Goal: Information Seeking & Learning: Learn about a topic

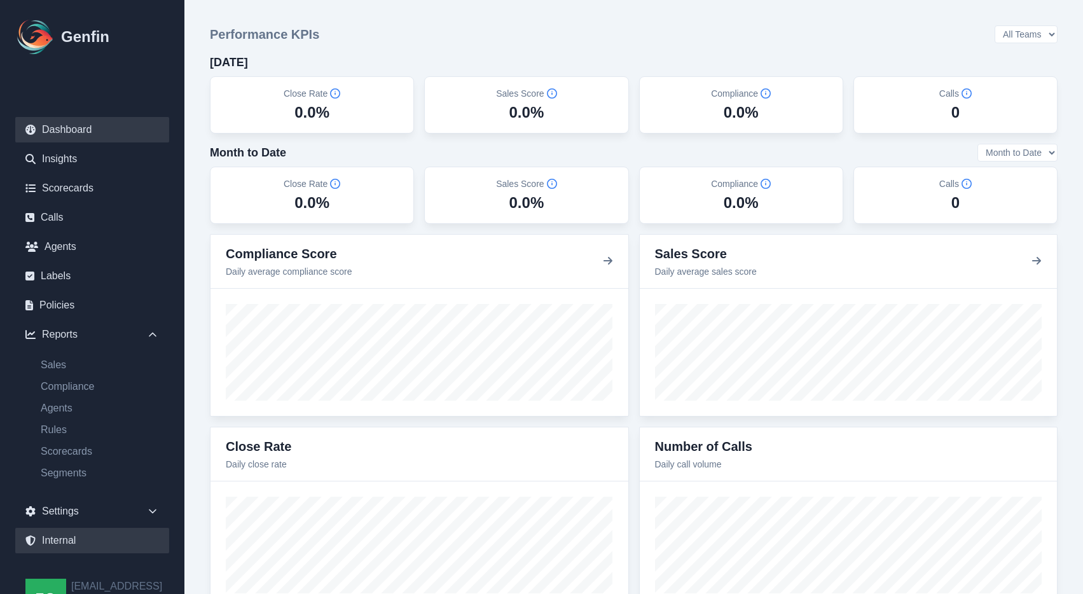
click at [64, 538] on link "Internal" at bounding box center [92, 540] width 154 height 25
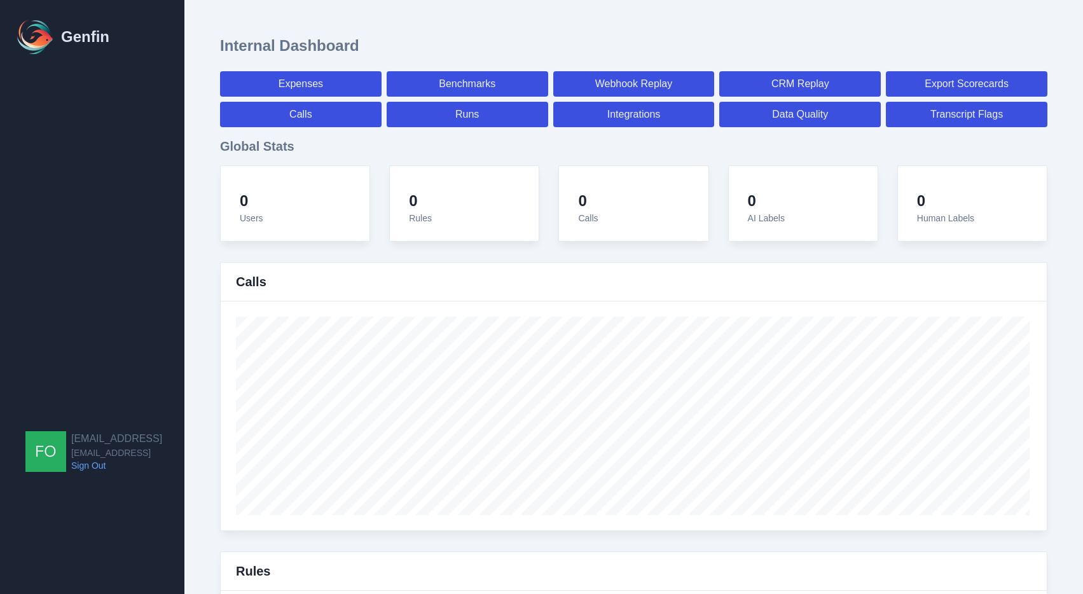
select select "paid"
select select "7"
select select "paid"
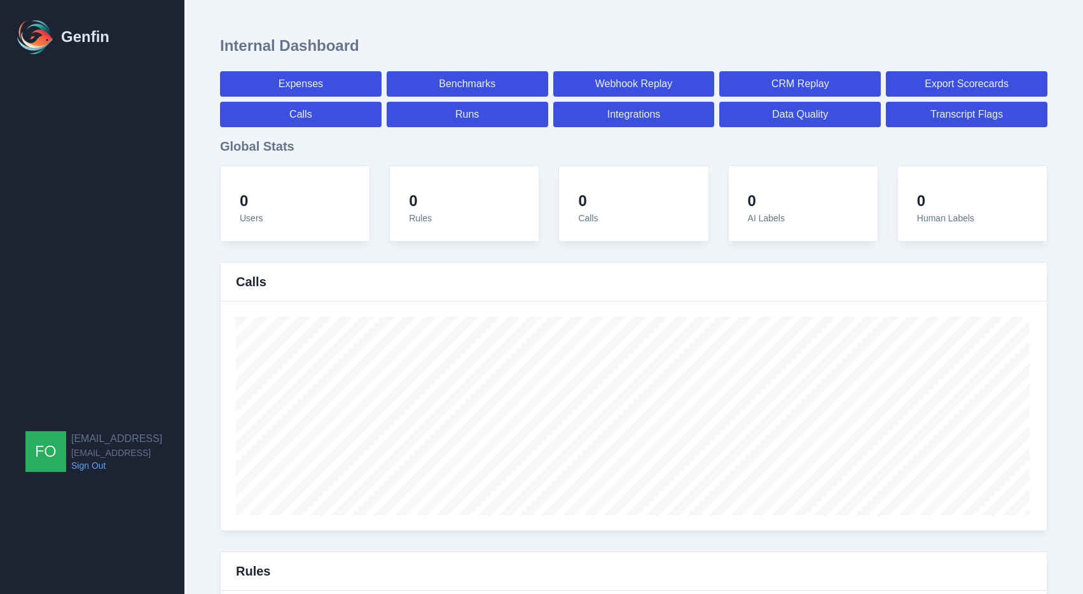
select select "7"
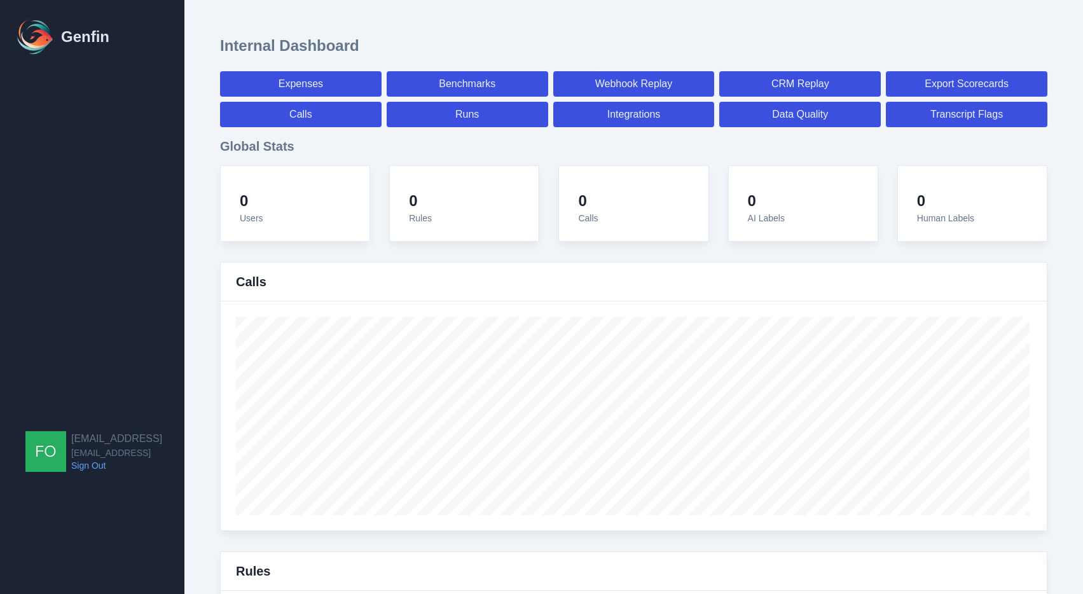
select select "7"
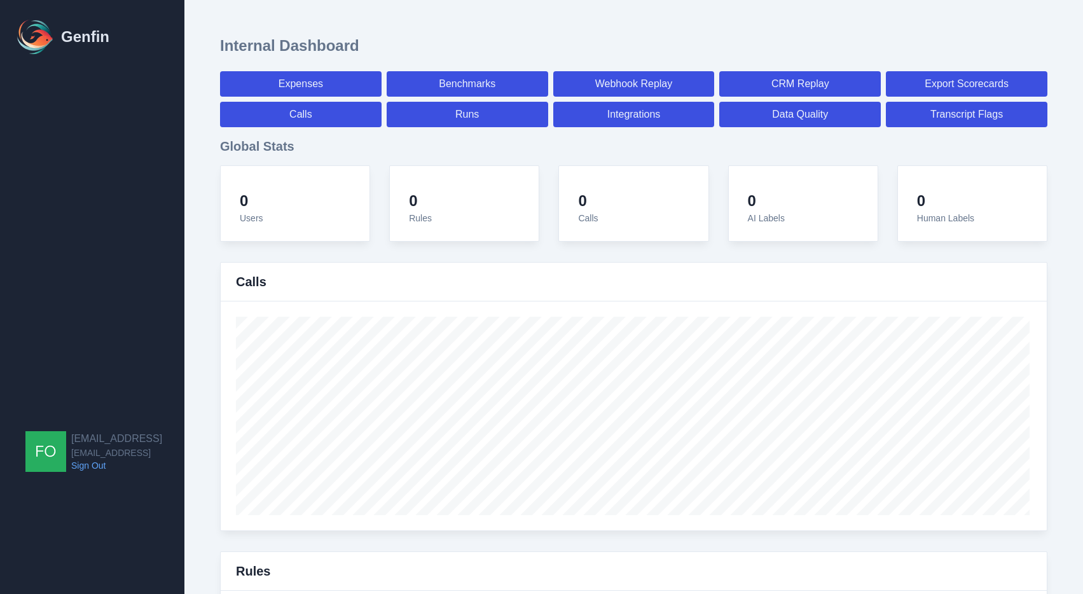
select select "7"
select select "paid"
select select "7"
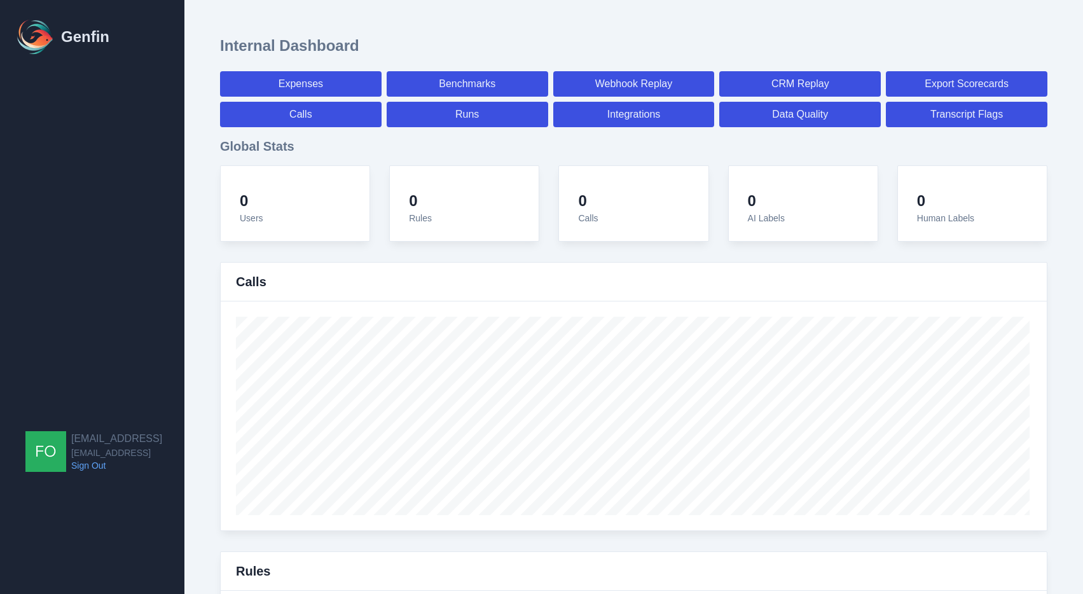
select select "7"
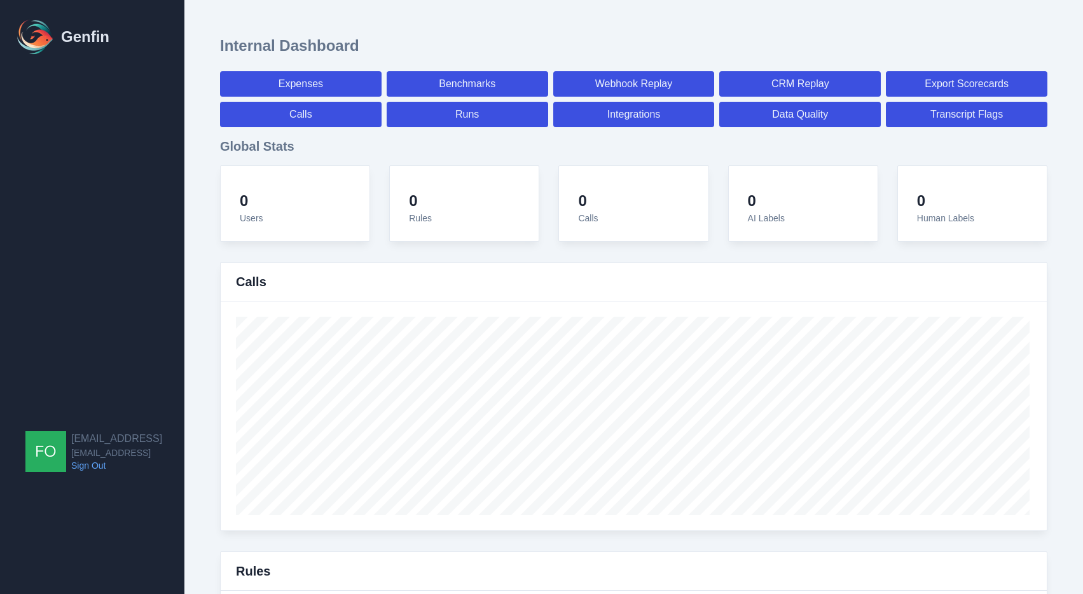
select select "7"
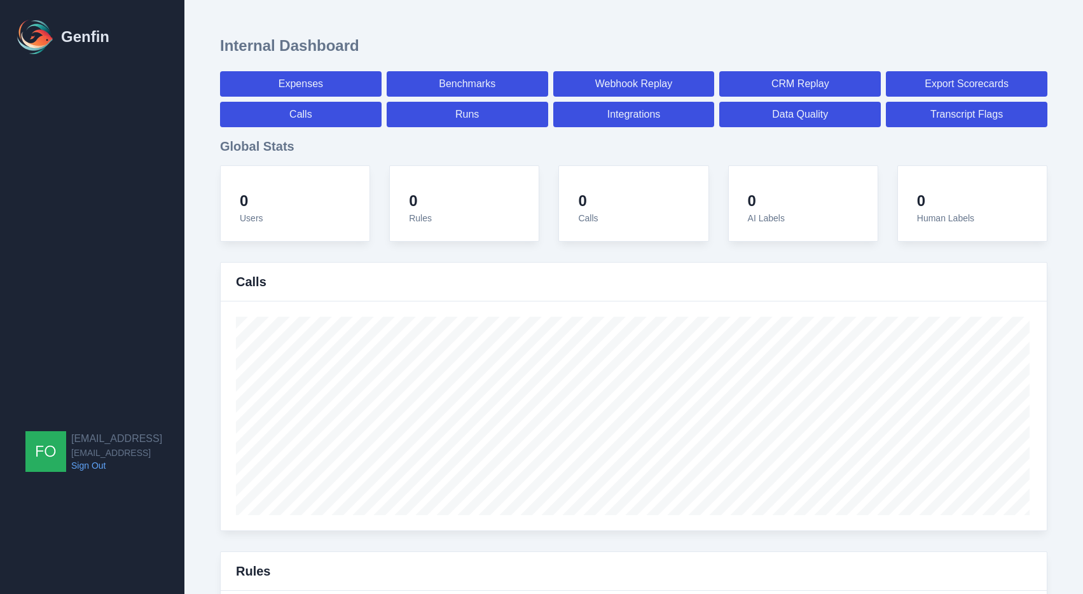
select select "7"
select select "paid"
select select "7"
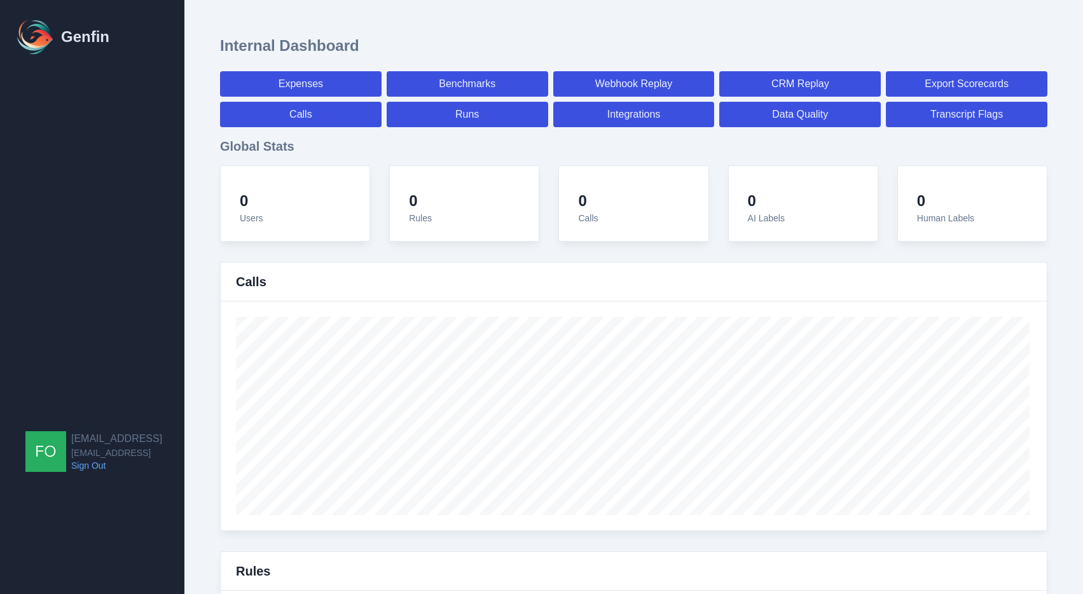
select select "paid"
select select "7"
select select "paid"
select select "7"
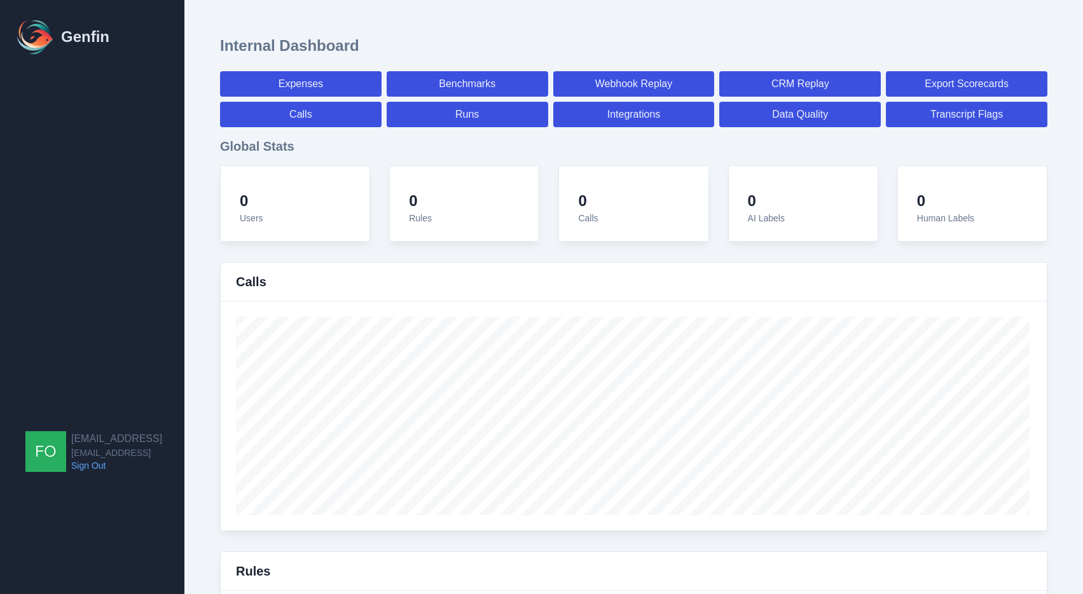
select select "7"
select select "paid"
select select "7"
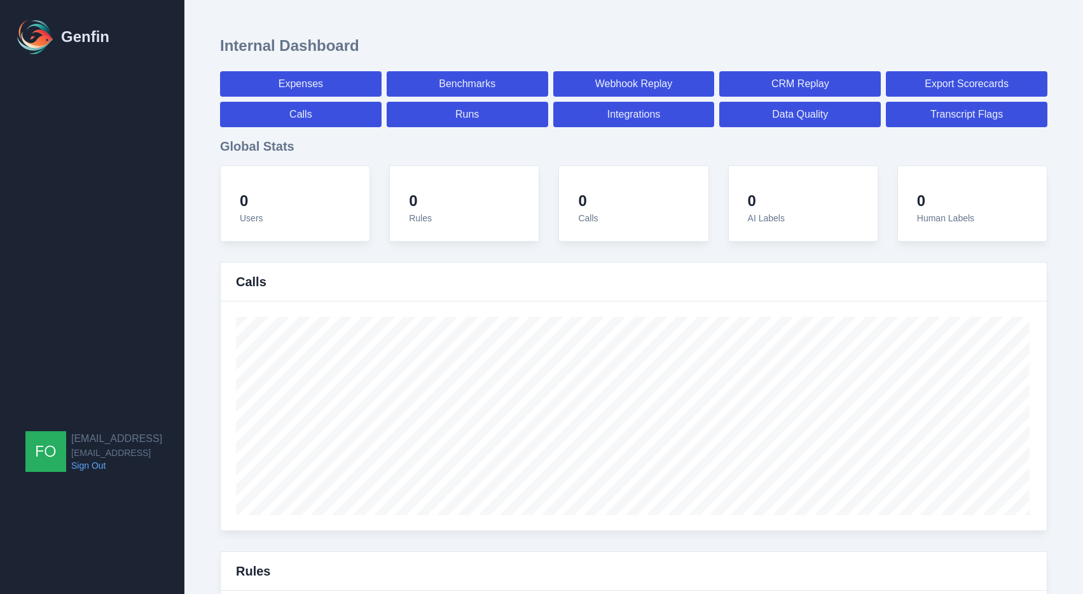
select select "7"
select select "paid"
select select "7"
select select "paid"
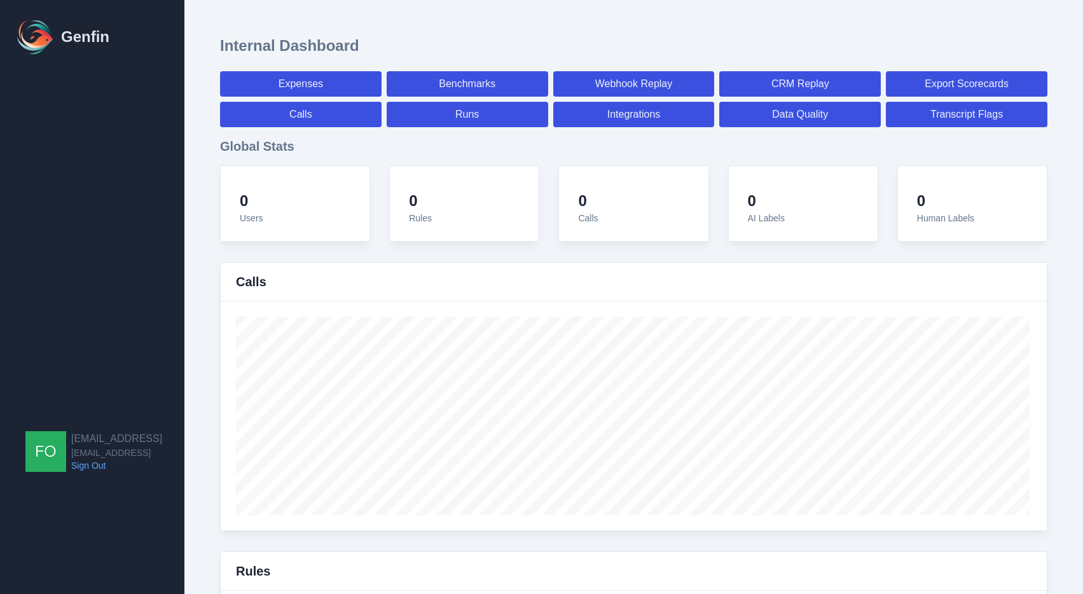
select select "7"
select select "paid"
select select "7"
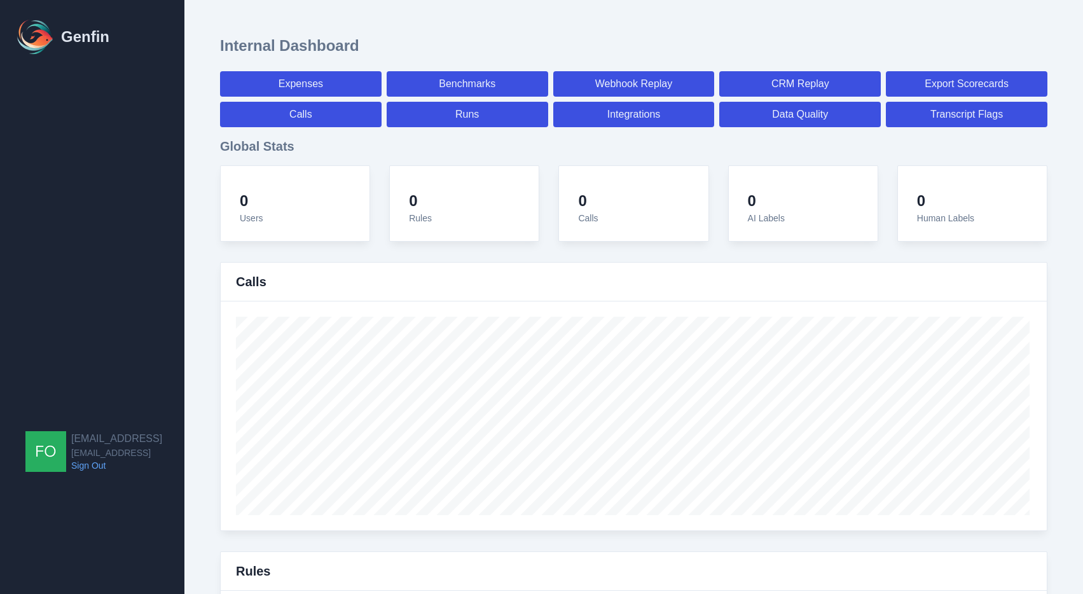
select select "7"
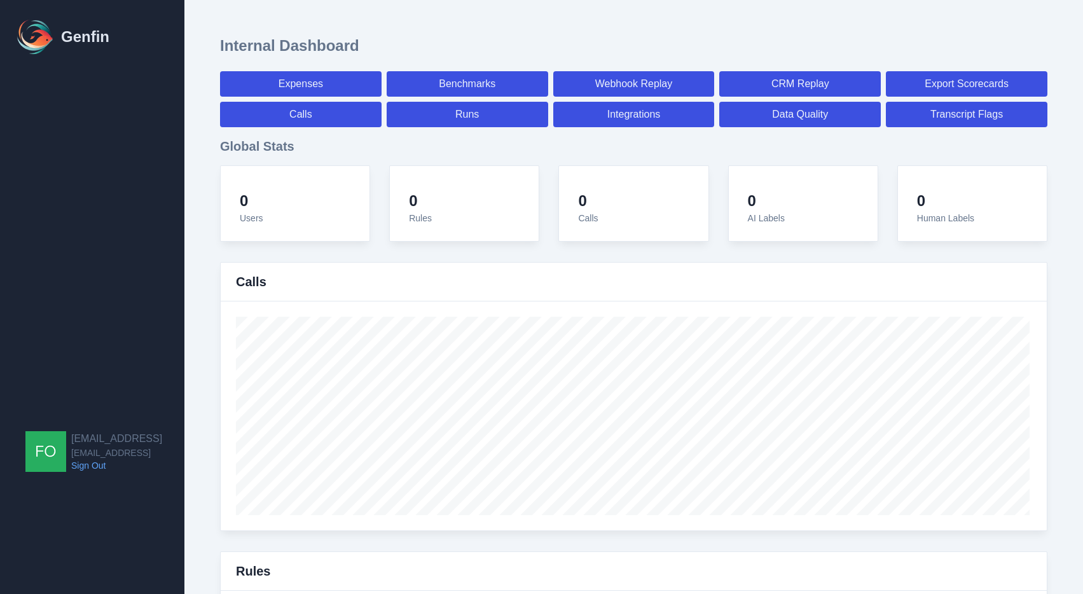
select select "paid"
select select "7"
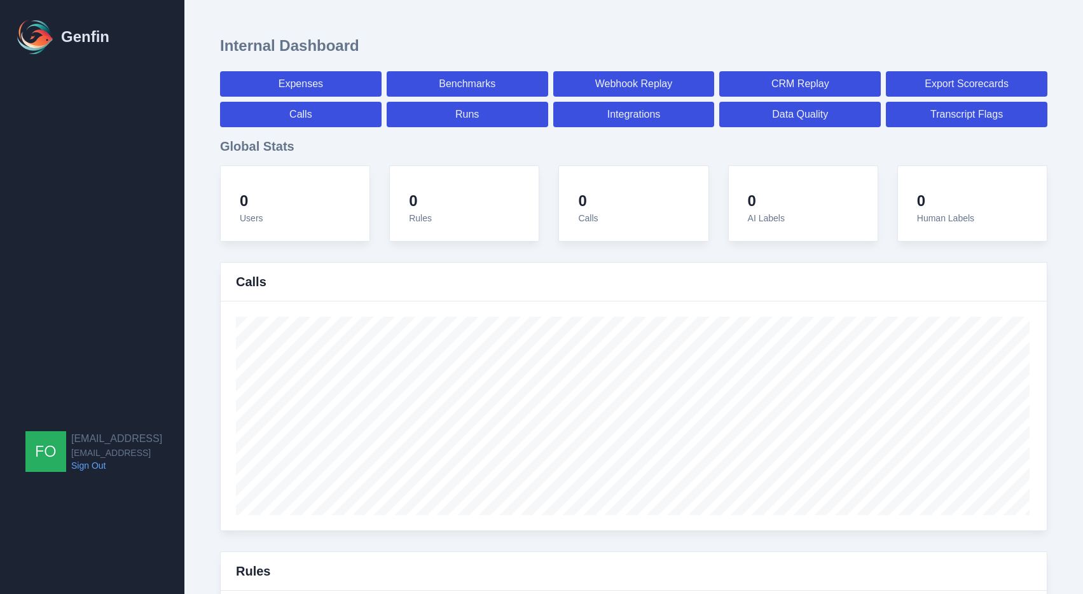
select select "paid"
select select "7"
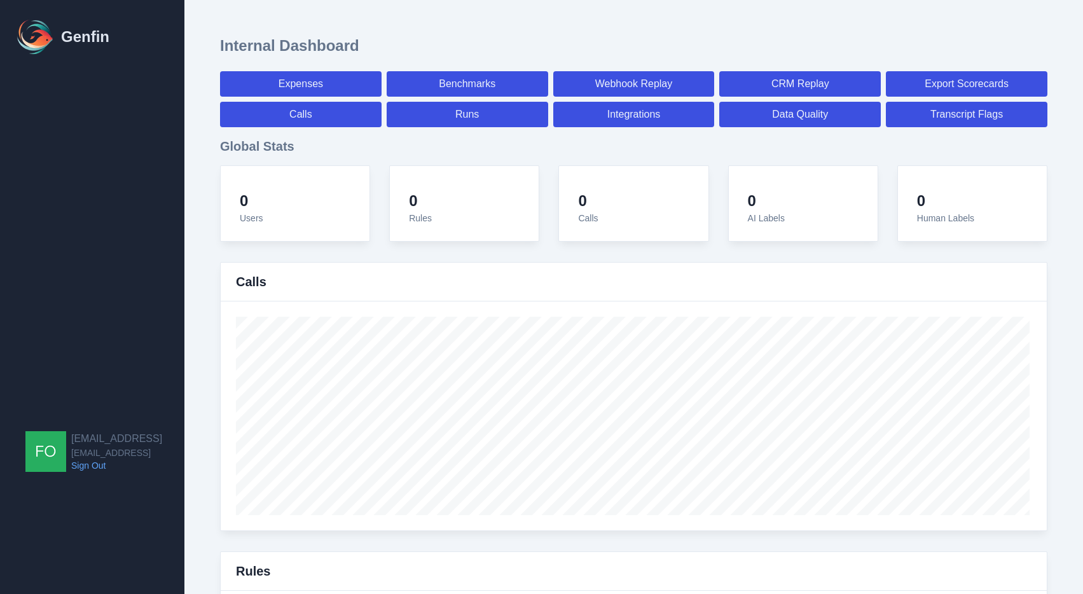
select select "7"
select select "paid"
select select "7"
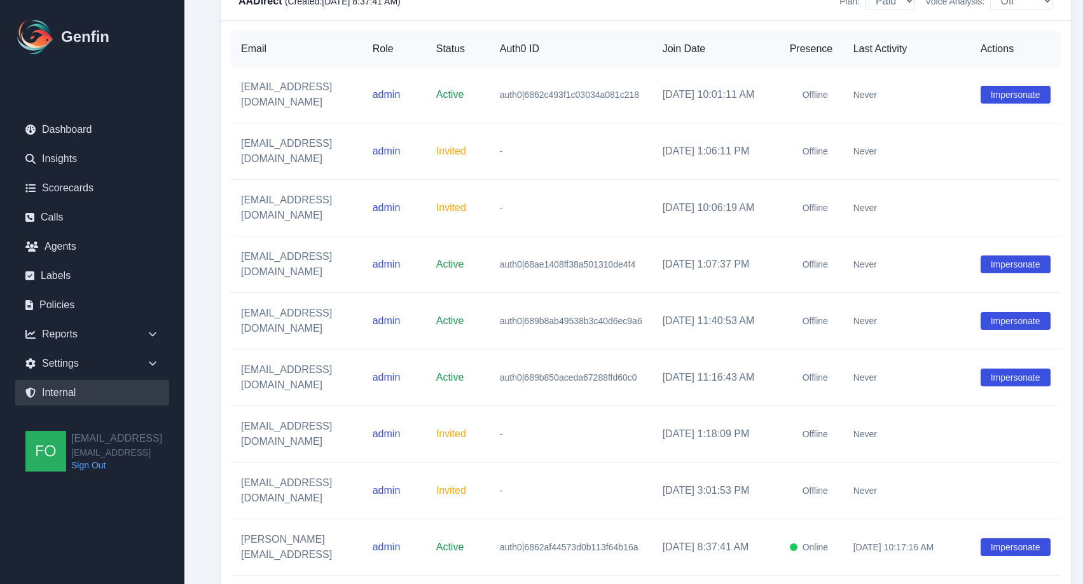
scroll to position [1815, 0]
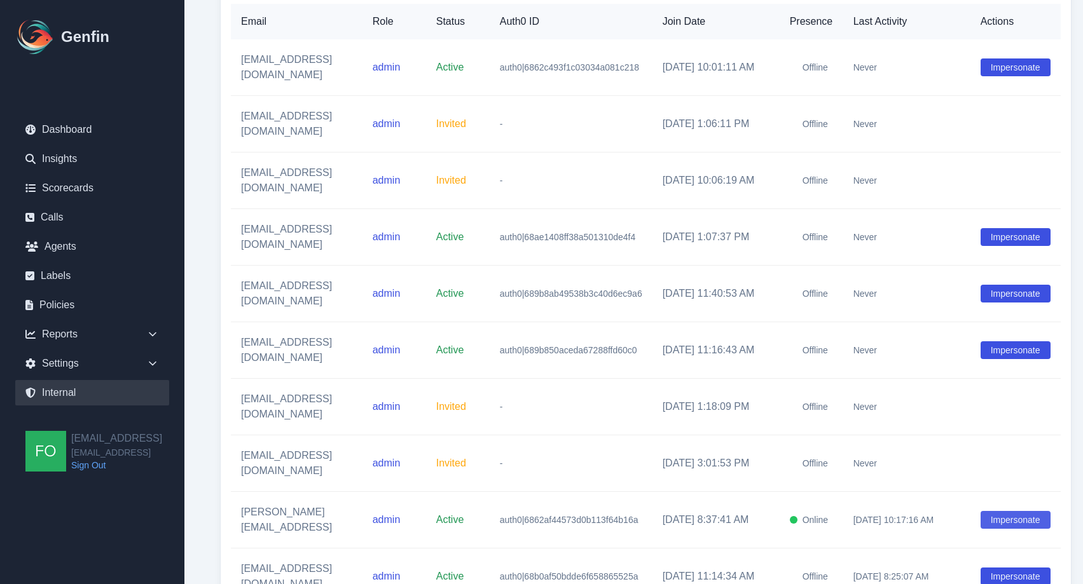
click at [1050, 511] on button "Impersonate" at bounding box center [1015, 520] width 70 height 18
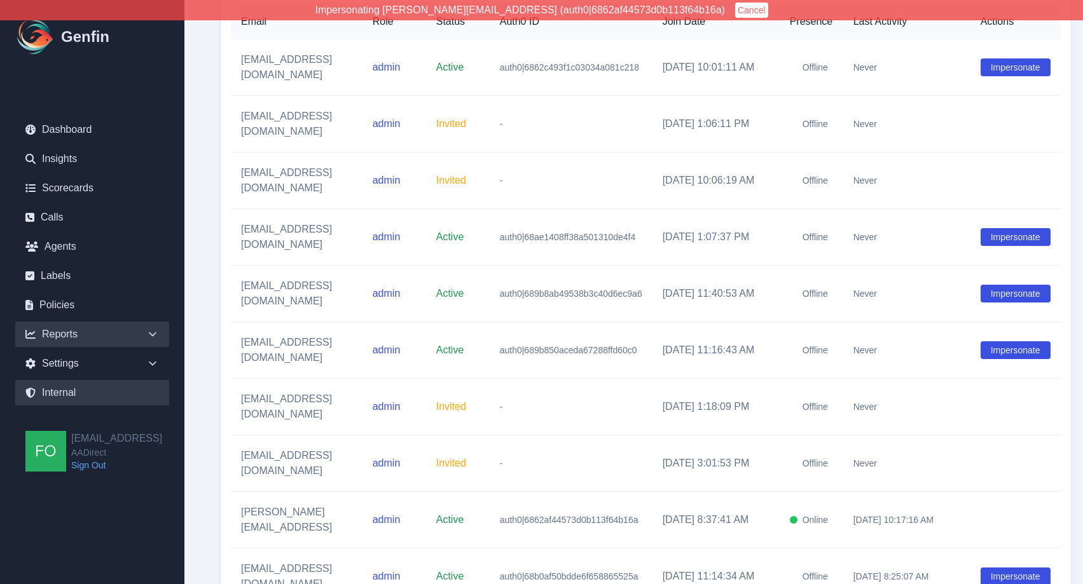
click at [137, 334] on div "Reports" at bounding box center [92, 334] width 154 height 25
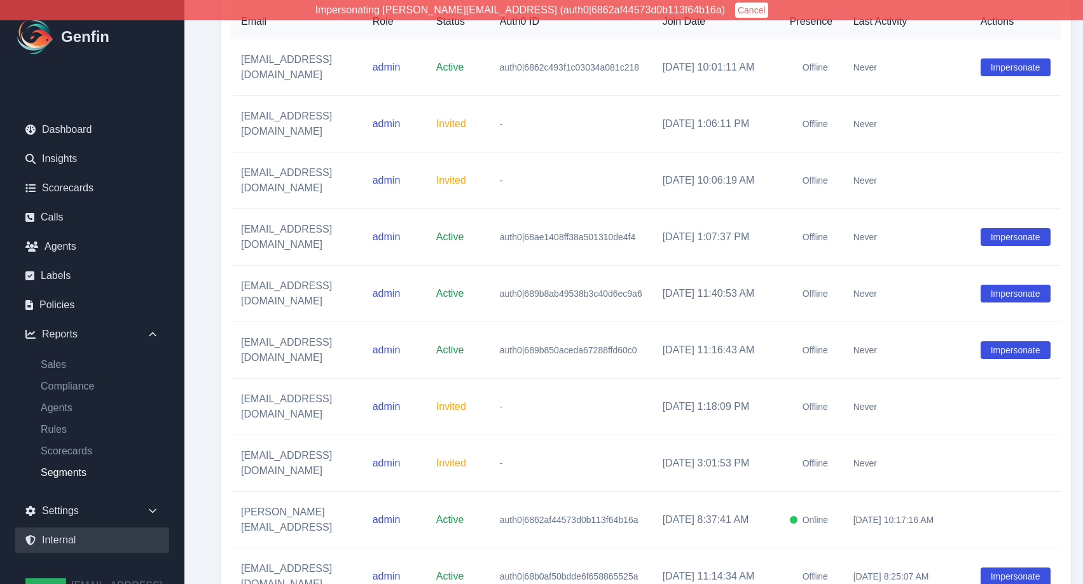
click at [71, 473] on link "Segments" at bounding box center [100, 472] width 139 height 15
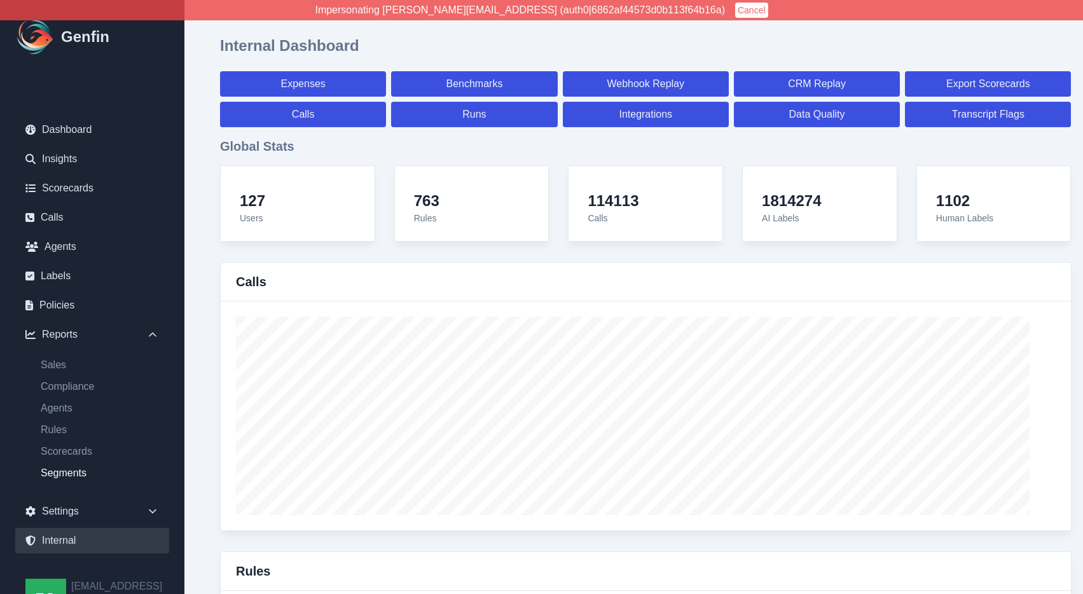
select select "14"
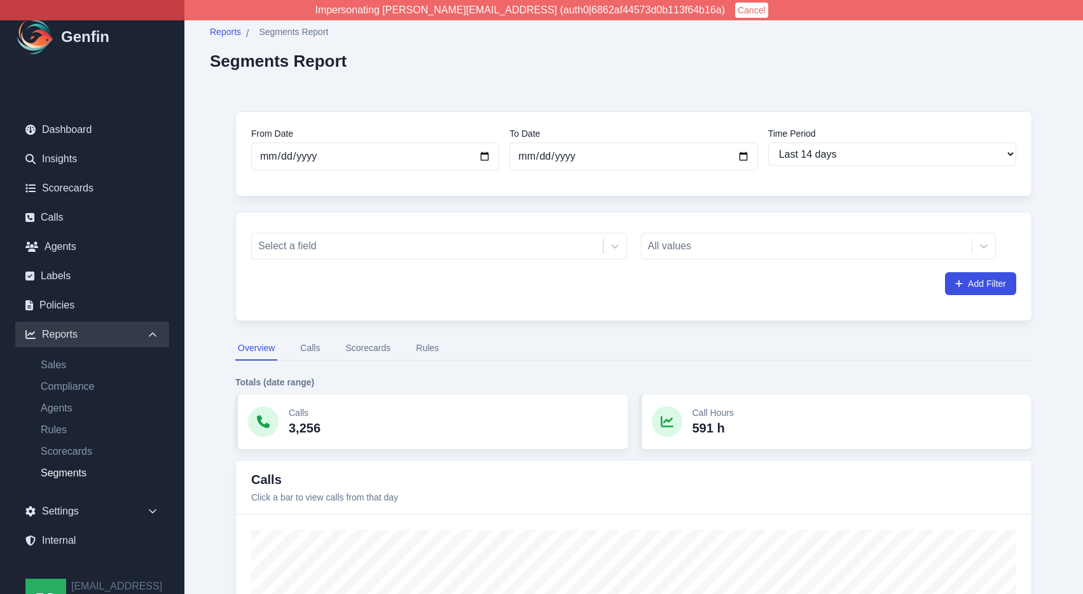
click at [364, 347] on button "Scorecards" at bounding box center [368, 348] width 50 height 24
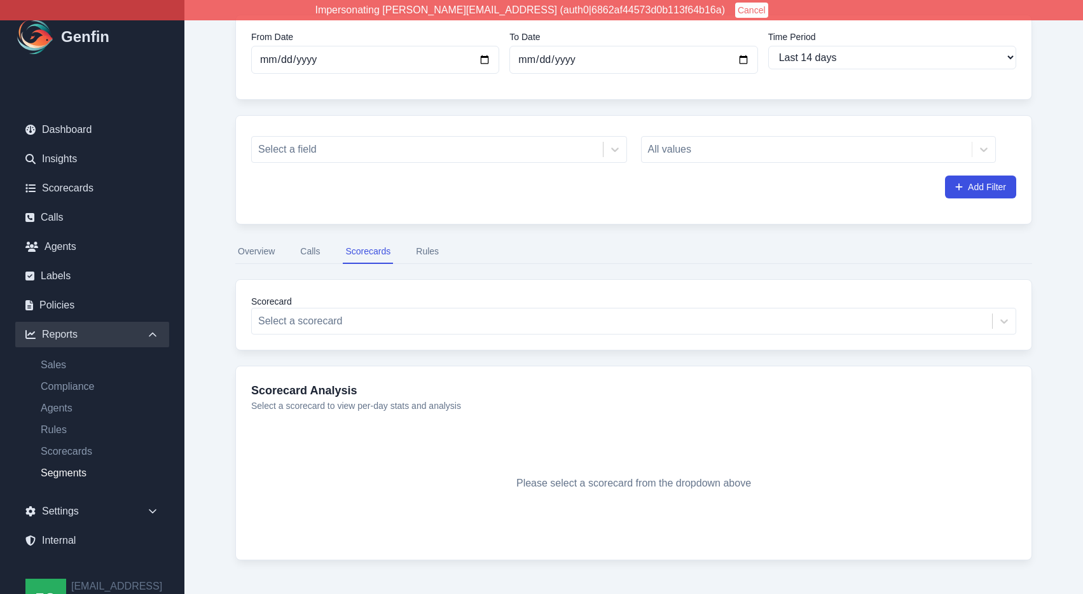
scroll to position [134, 0]
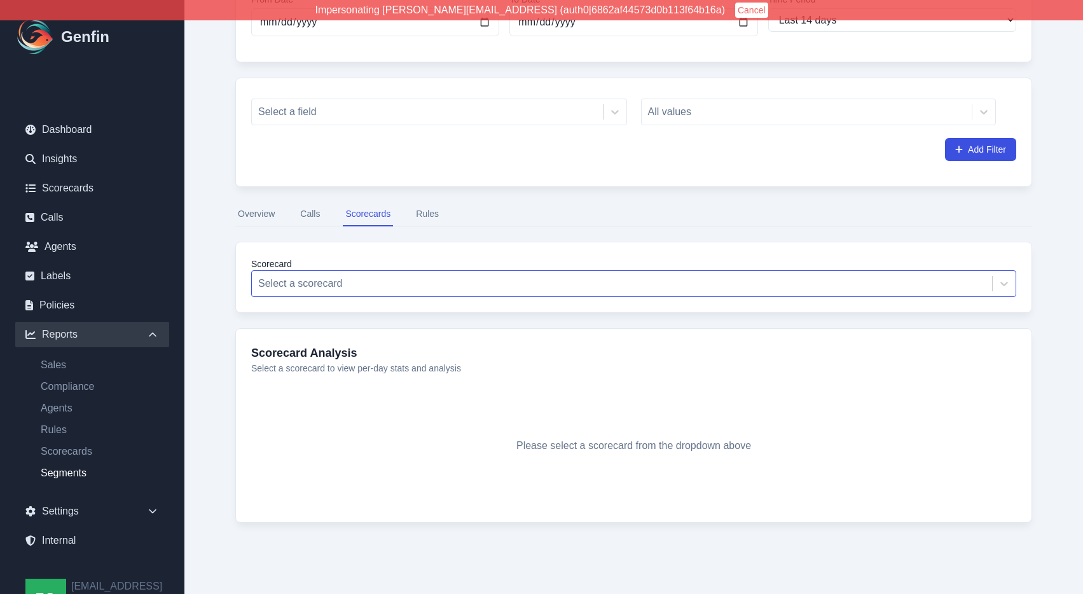
click at [341, 275] on div at bounding box center [621, 284] width 727 height 18
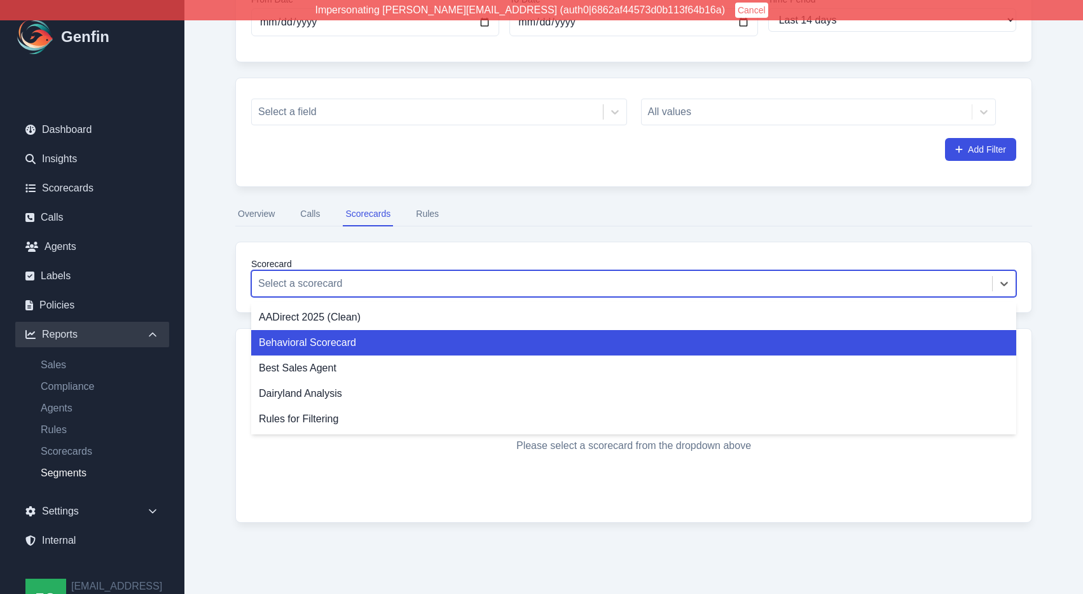
click at [341, 340] on div "Behavioral Scorecard" at bounding box center [633, 342] width 765 height 25
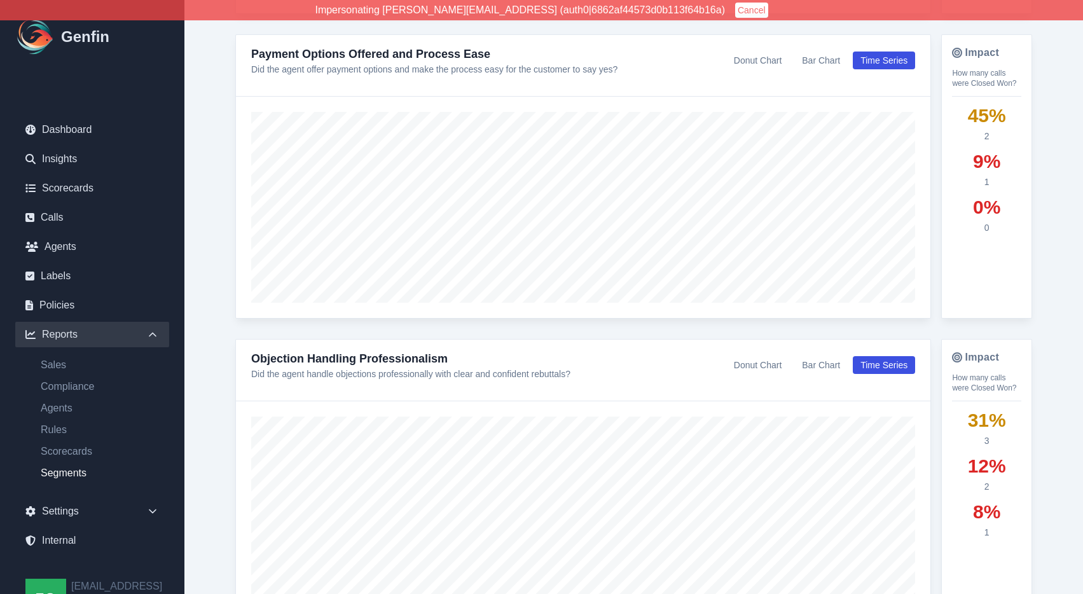
scroll to position [2560, 0]
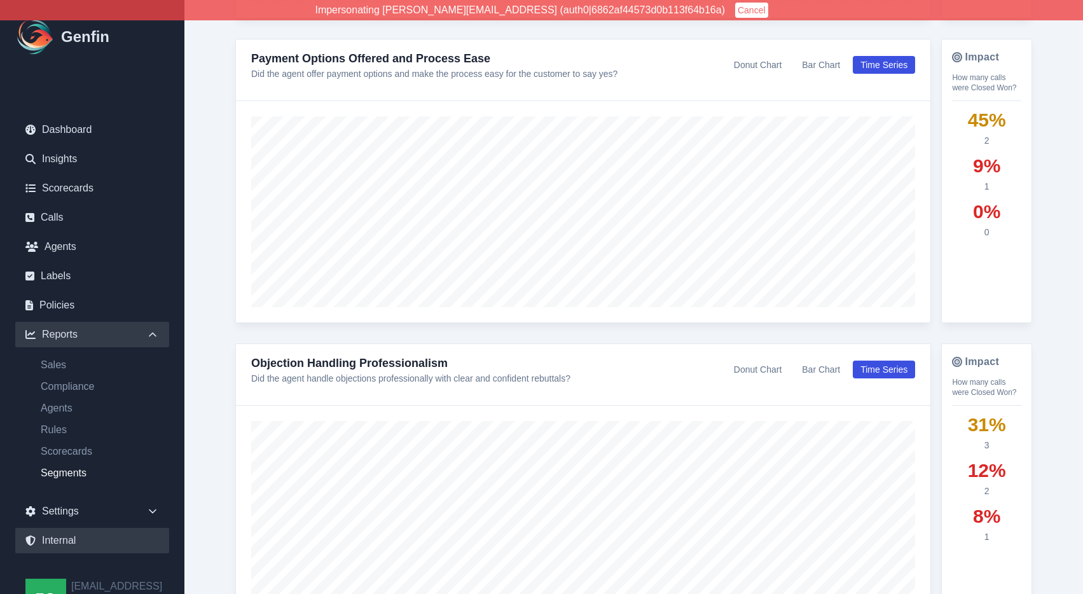
click at [76, 538] on link "Internal" at bounding box center [92, 540] width 154 height 25
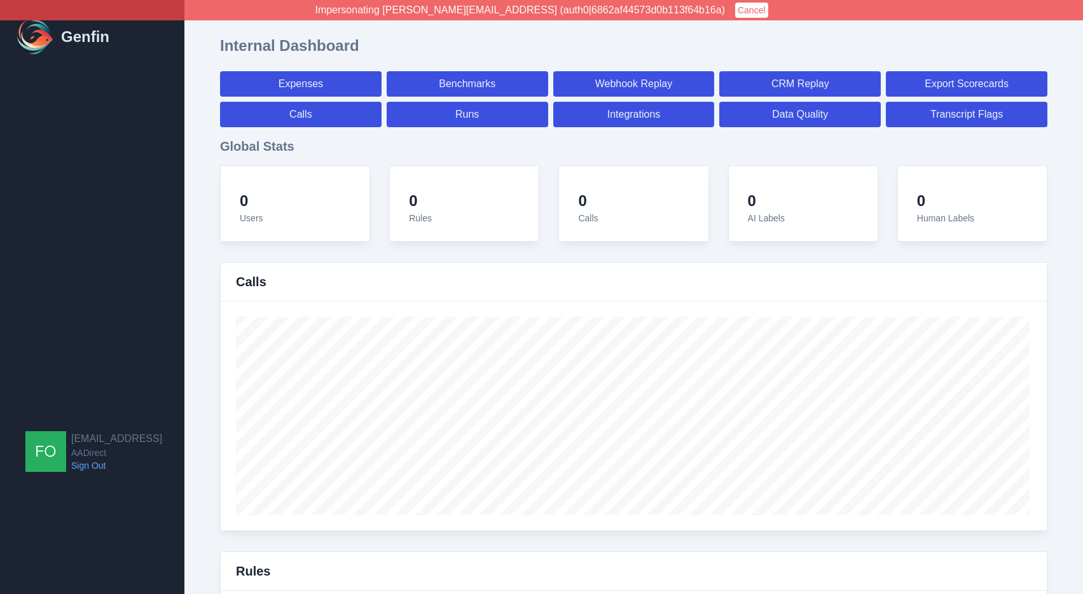
select select "paid"
select select "7"
select select "paid"
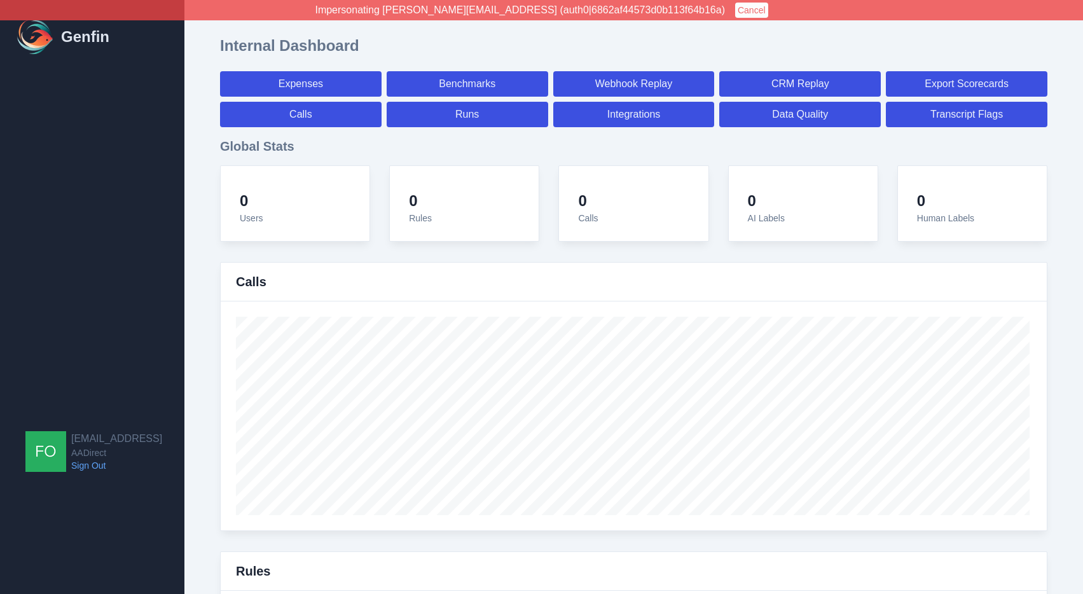
select select "7"
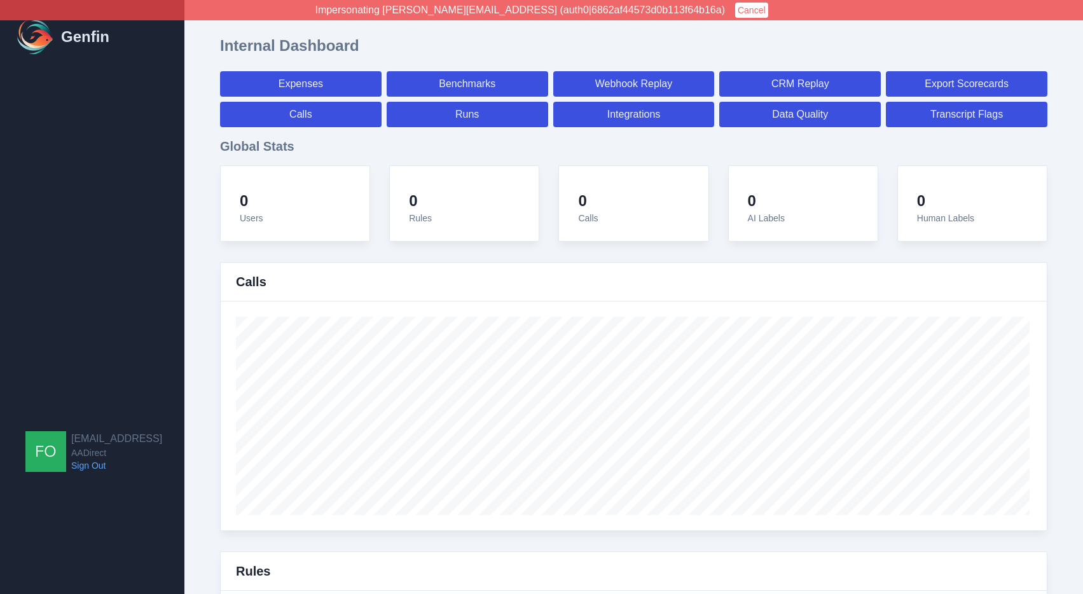
select select "7"
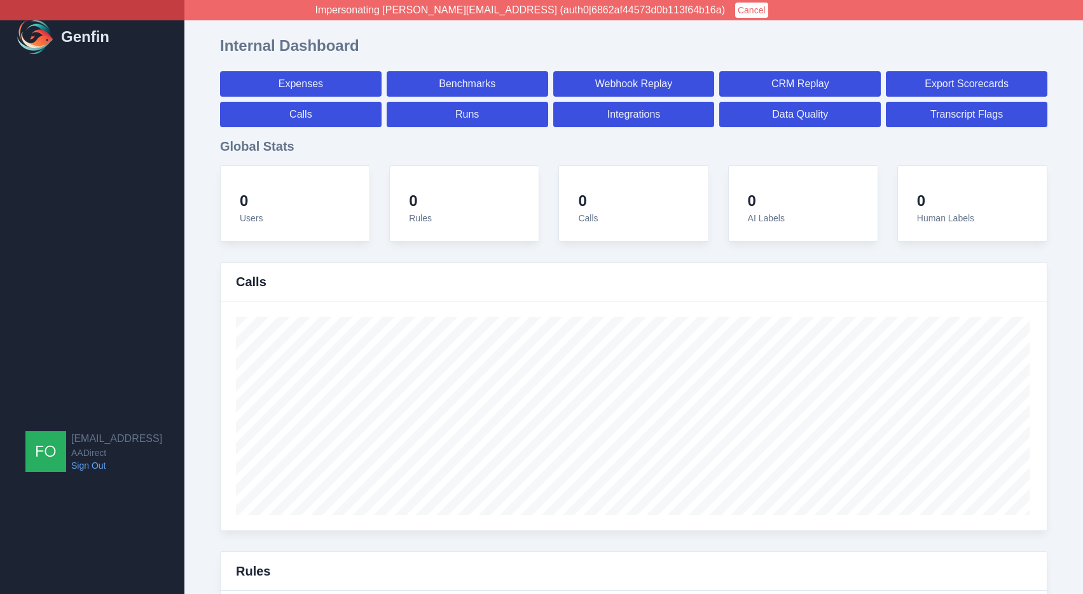
select select "7"
select select "paid"
select select "7"
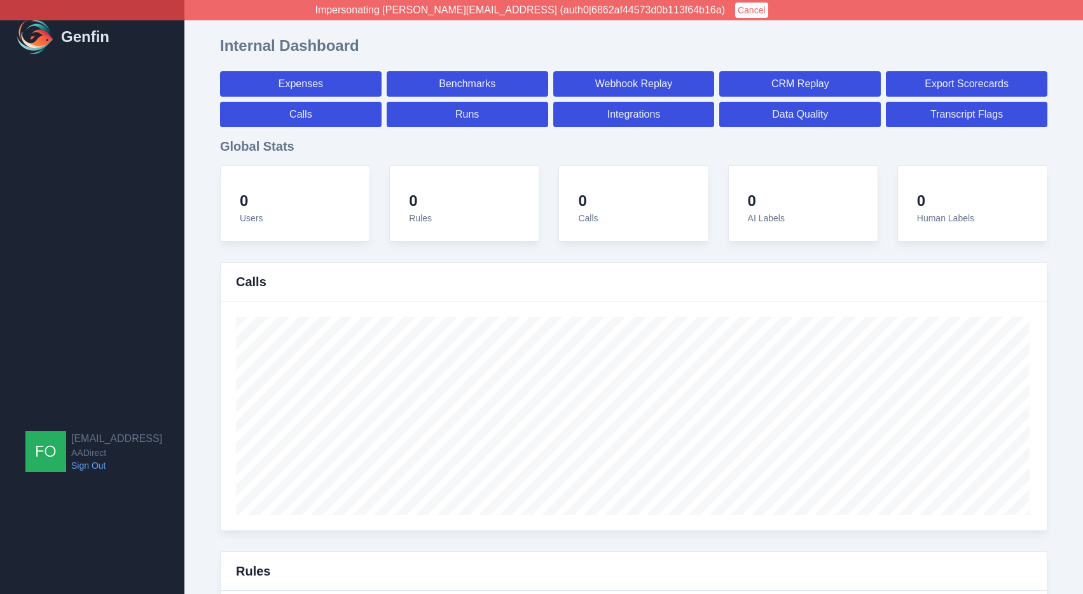
select select "7"
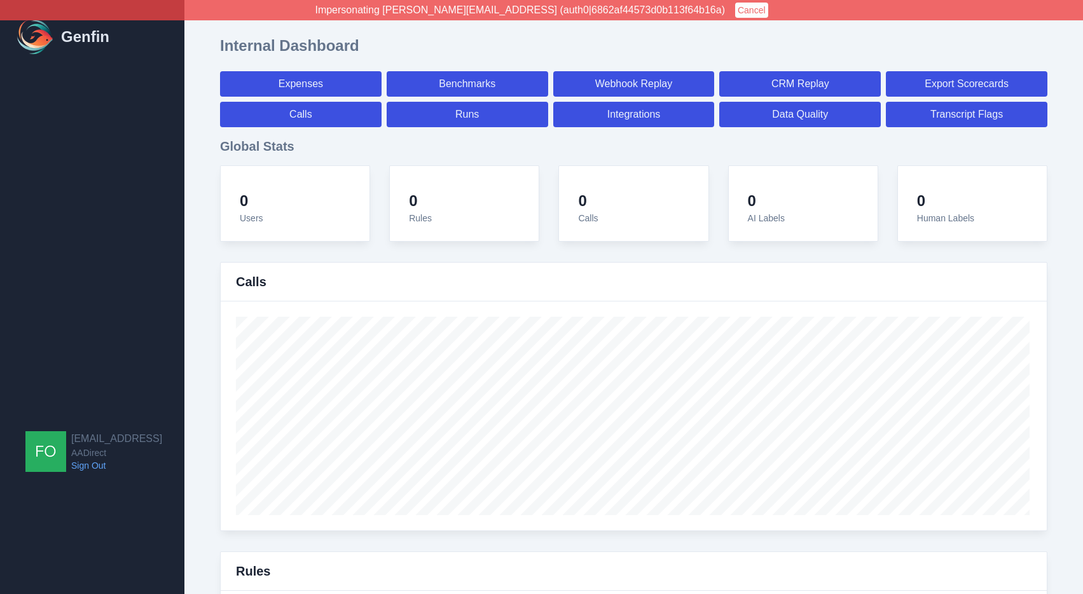
select select "7"
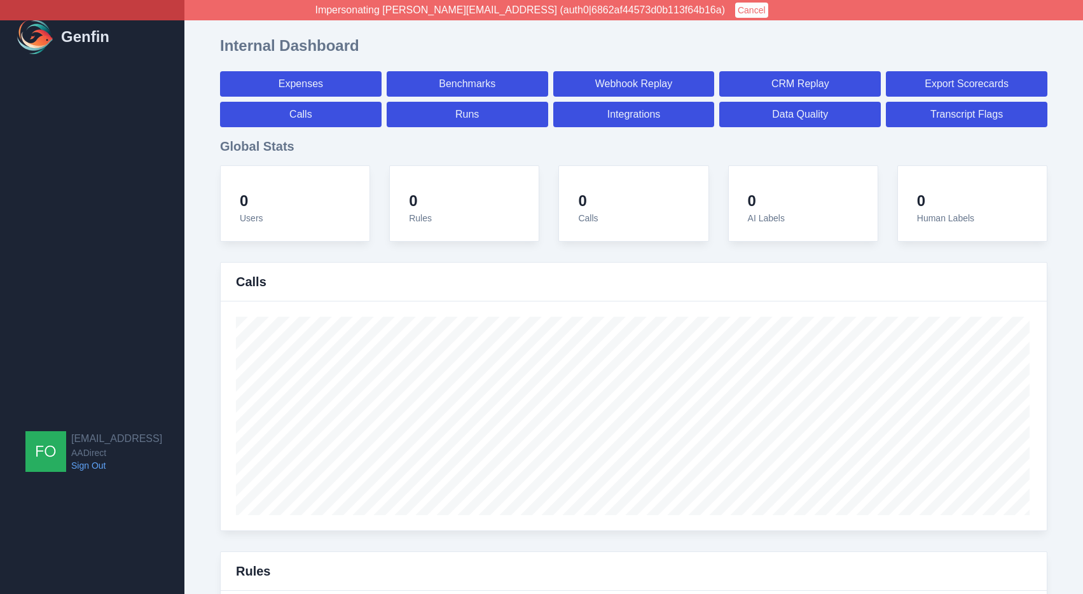
select select "7"
select select "paid"
select select "7"
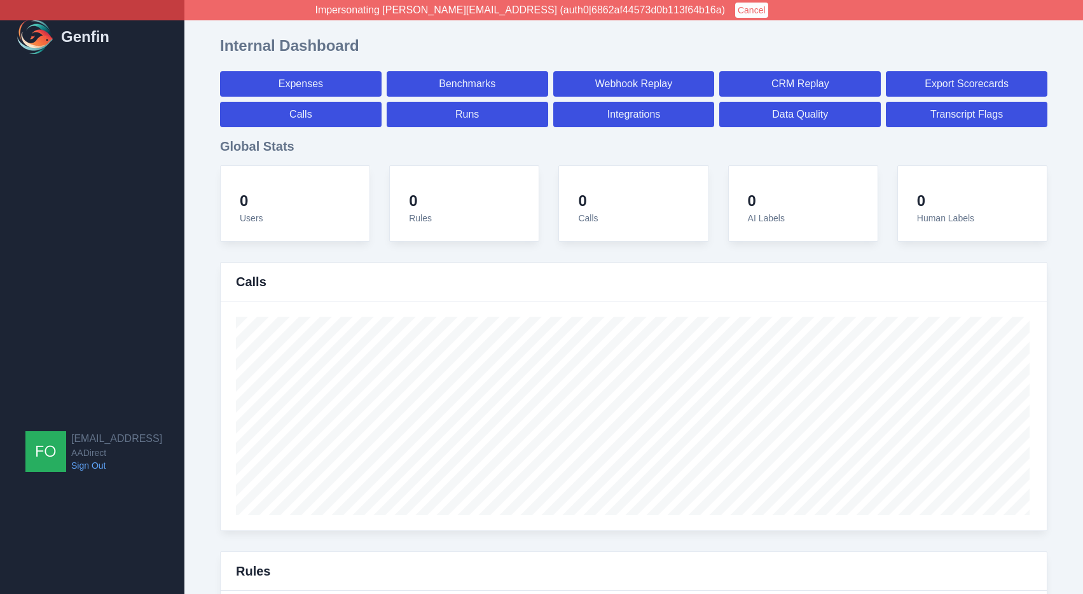
select select "paid"
select select "7"
select select "paid"
select select "7"
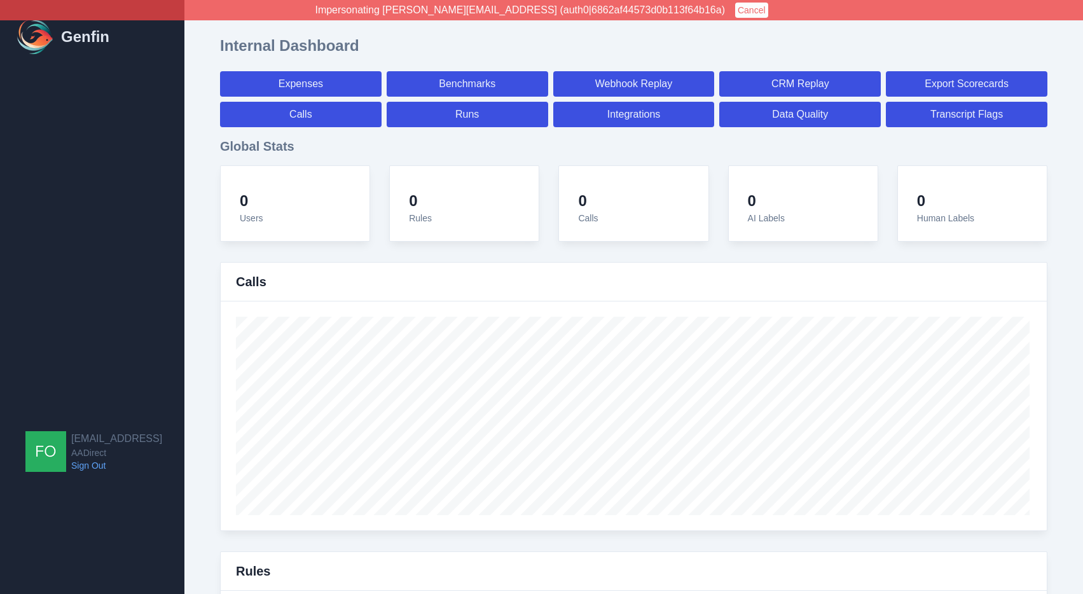
select select "7"
select select "paid"
select select "7"
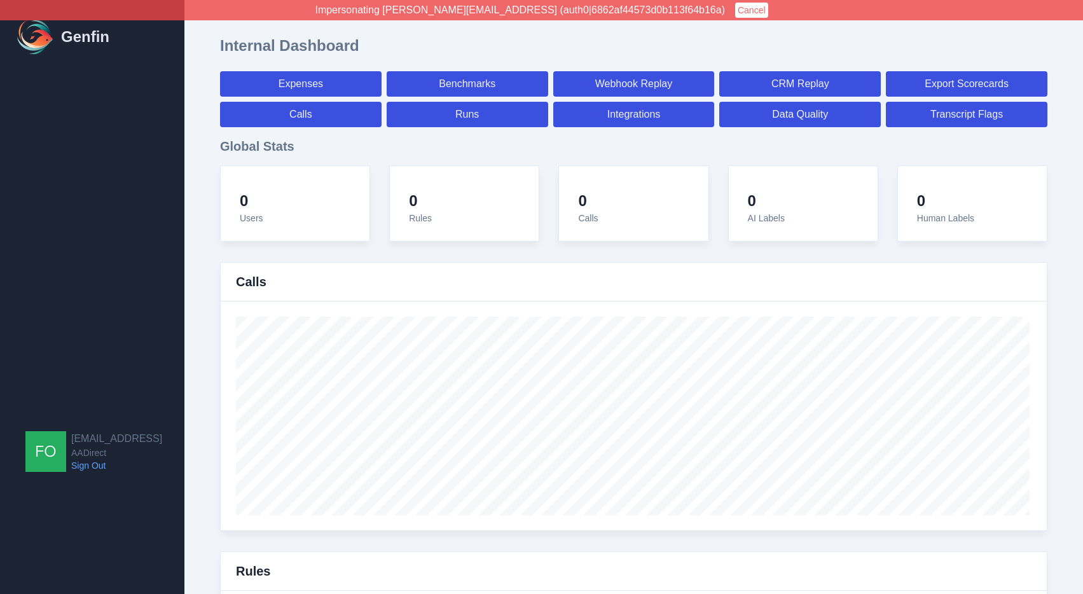
select select "7"
select select "paid"
select select "7"
select select "paid"
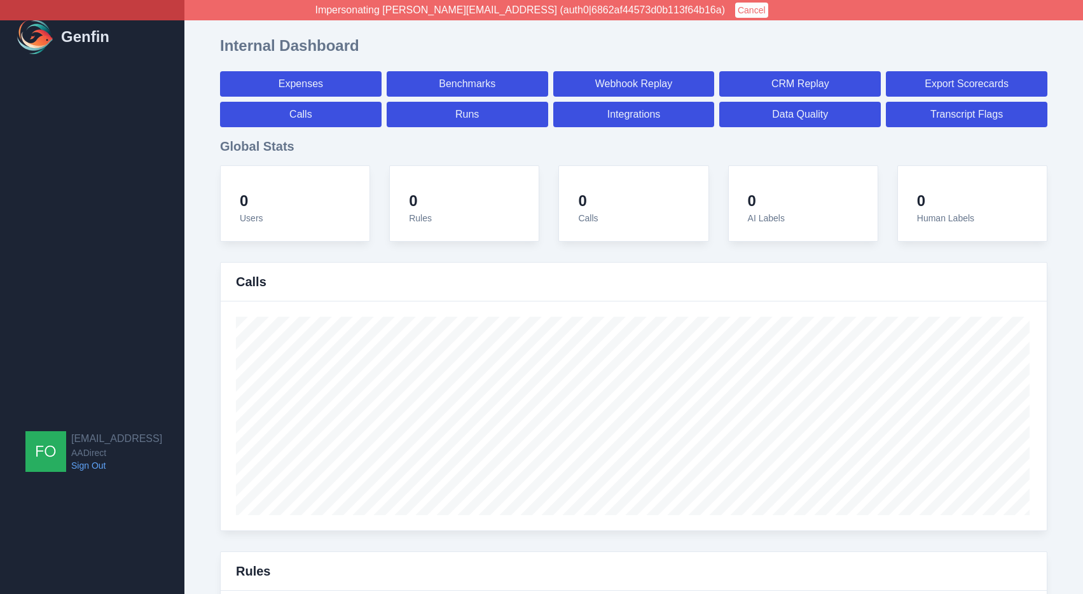
select select "7"
select select "paid"
select select "7"
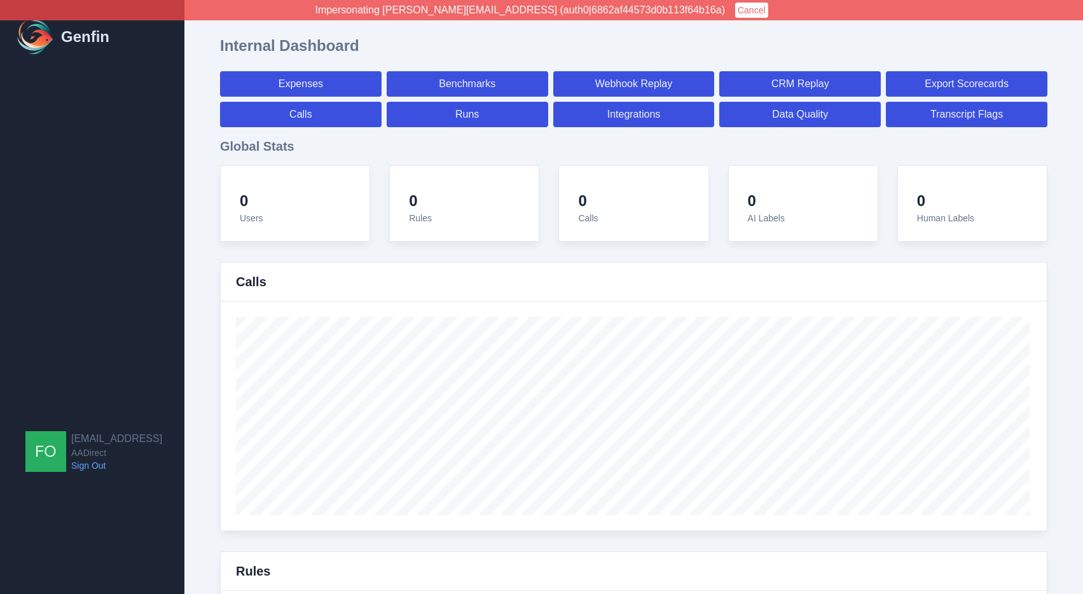
select select "7"
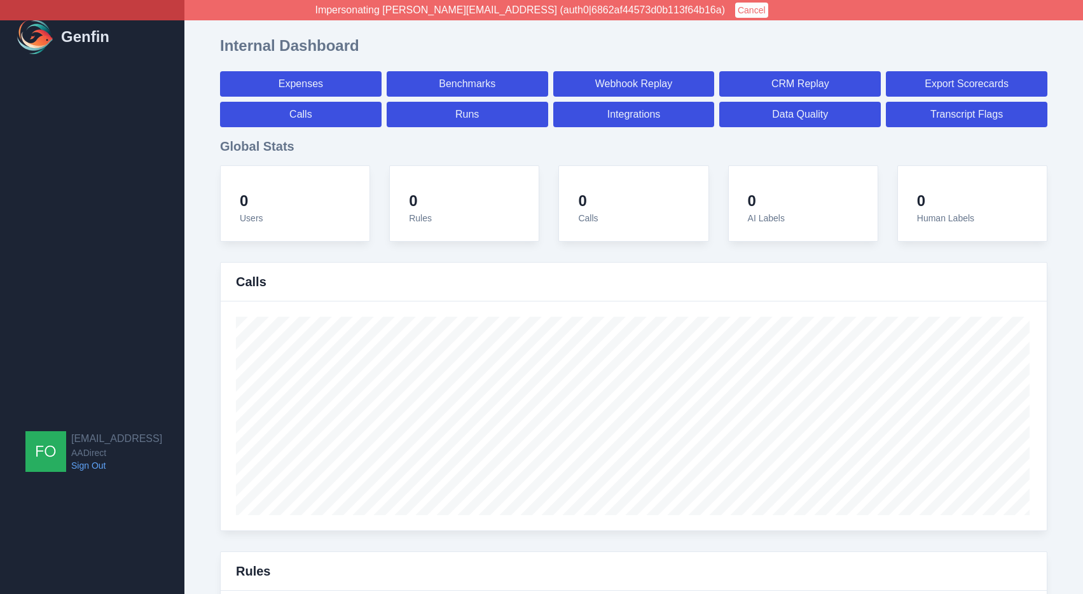
select select "paid"
select select "7"
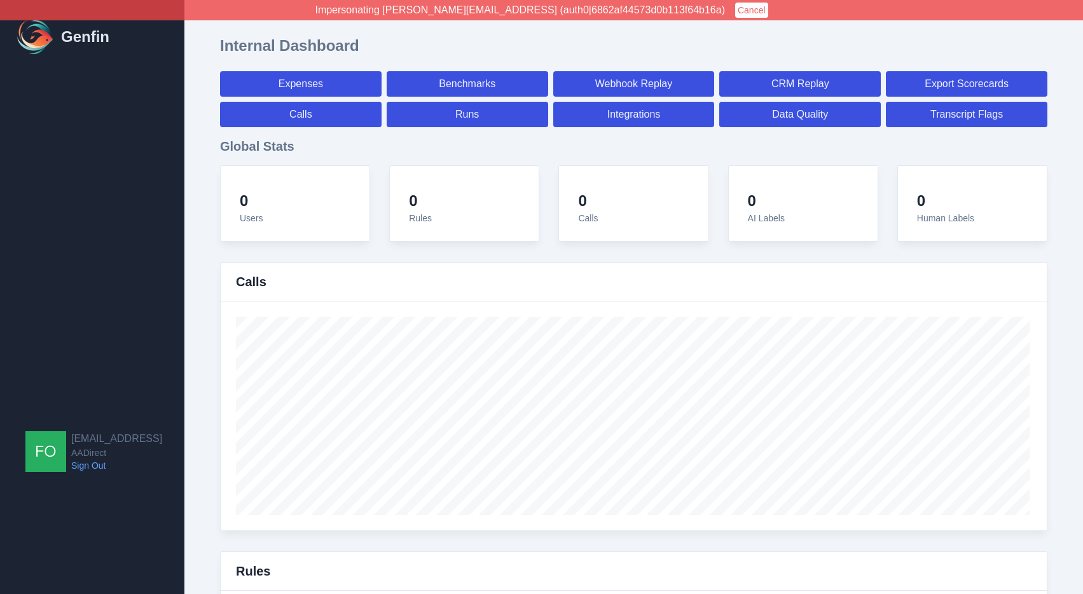
select select "paid"
select select "7"
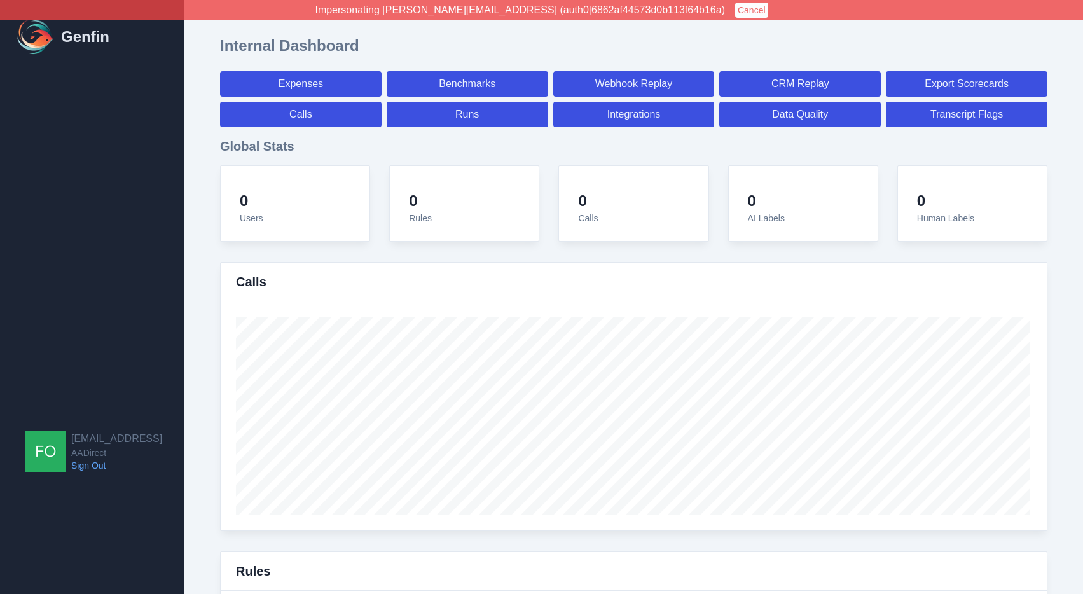
select select "7"
select select "paid"
select select "7"
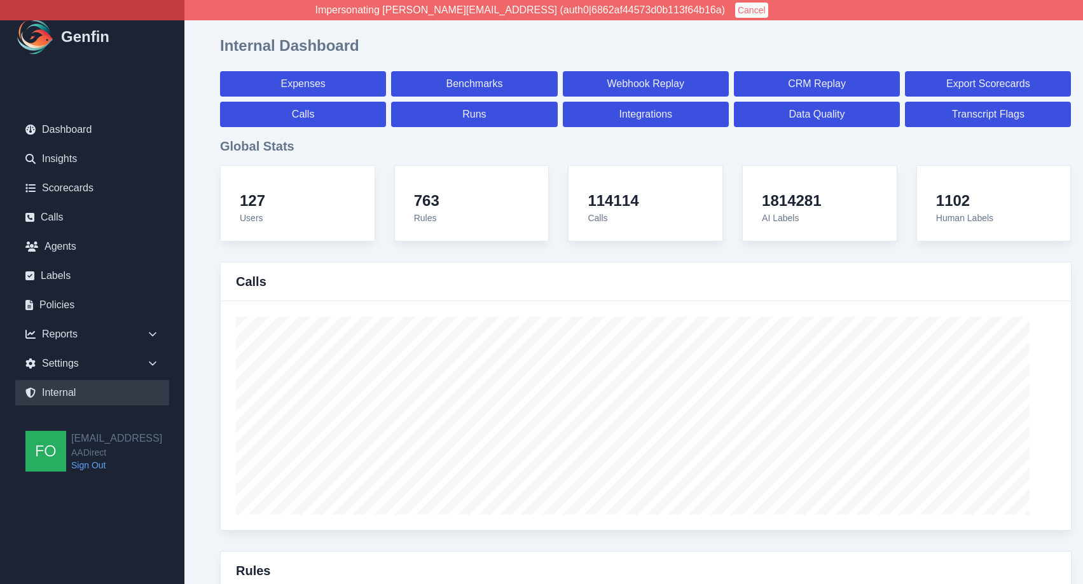
scroll to position [4526, 0]
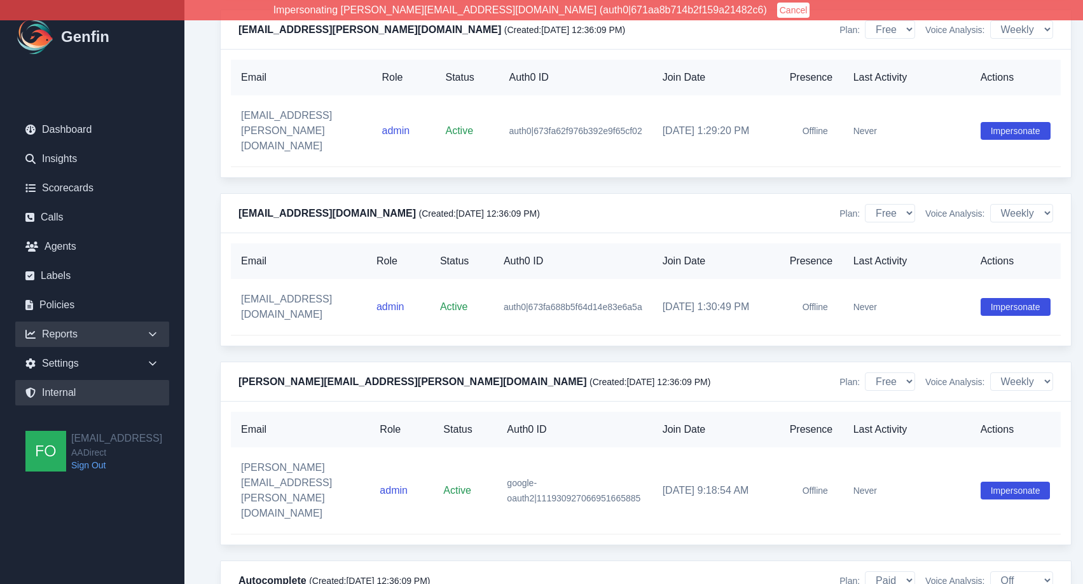
click at [146, 337] on icon at bounding box center [152, 334] width 13 height 13
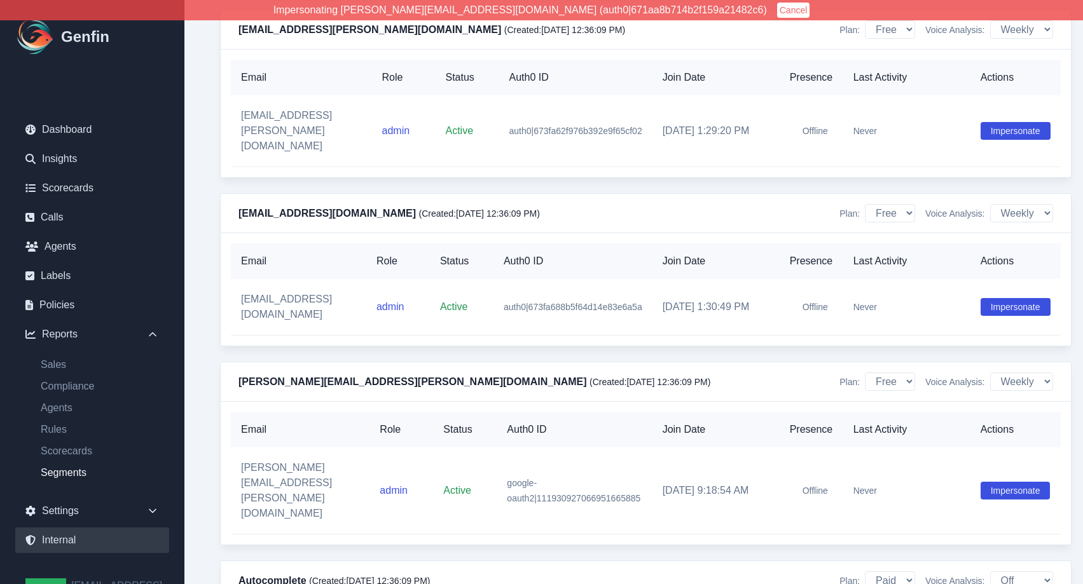
click at [80, 470] on link "Segments" at bounding box center [100, 472] width 139 height 15
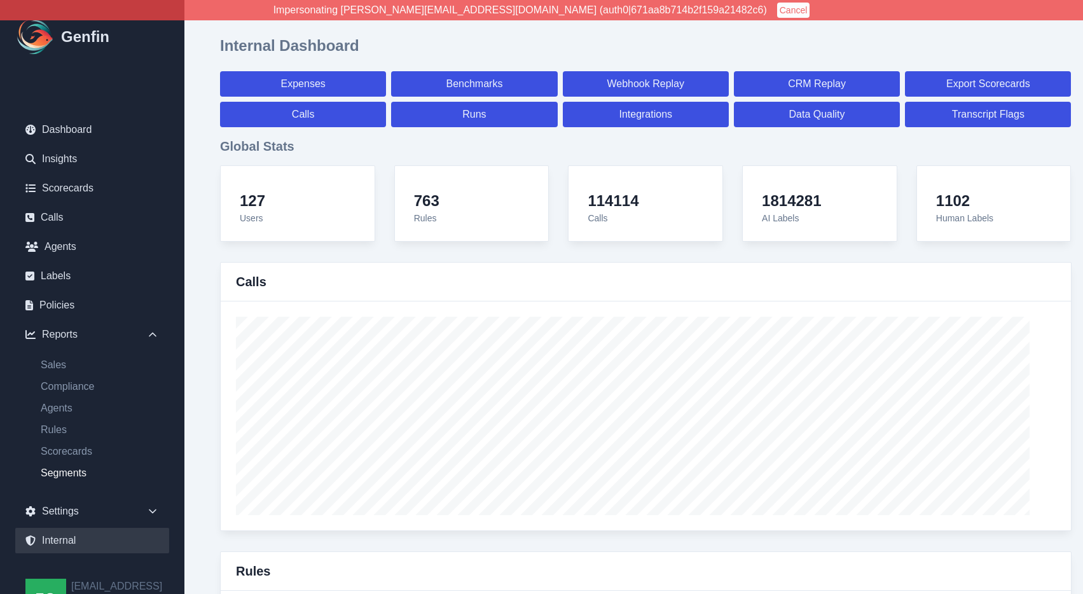
select select "14"
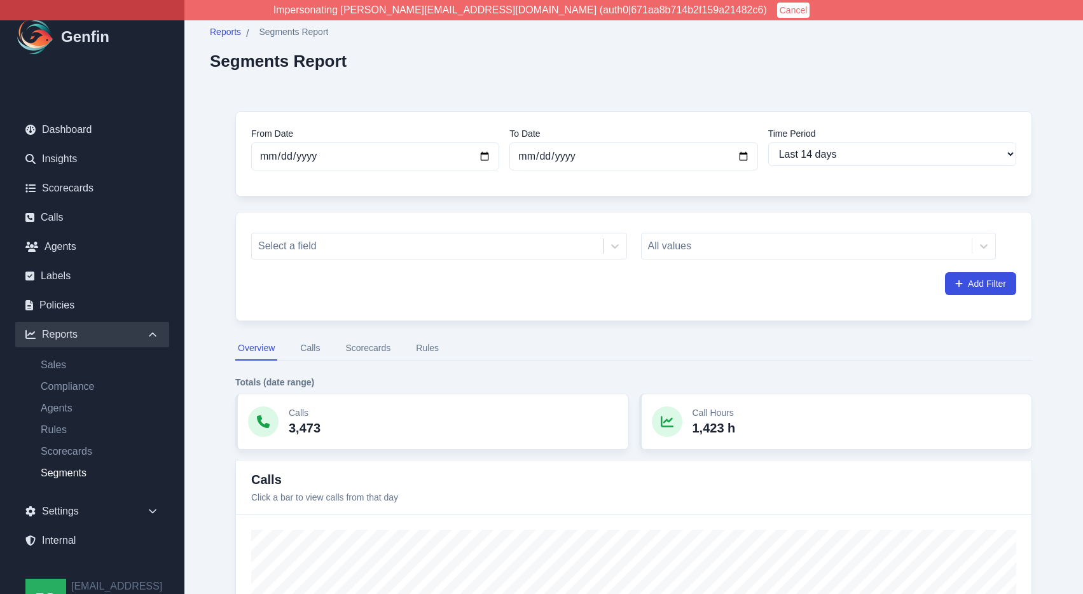
click at [359, 345] on button "Scorecards" at bounding box center [368, 348] width 50 height 24
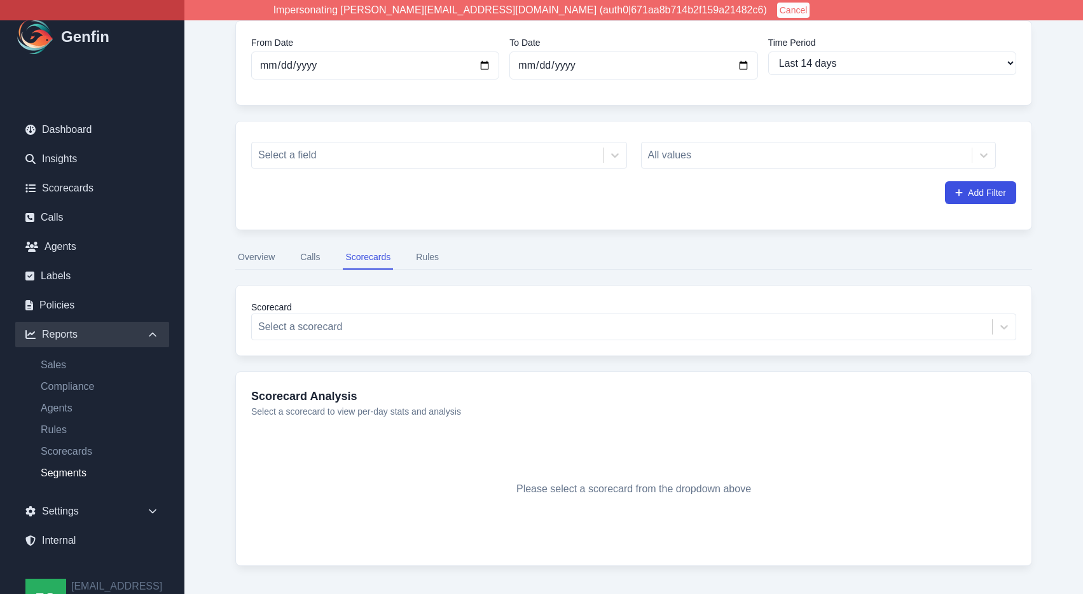
scroll to position [134, 0]
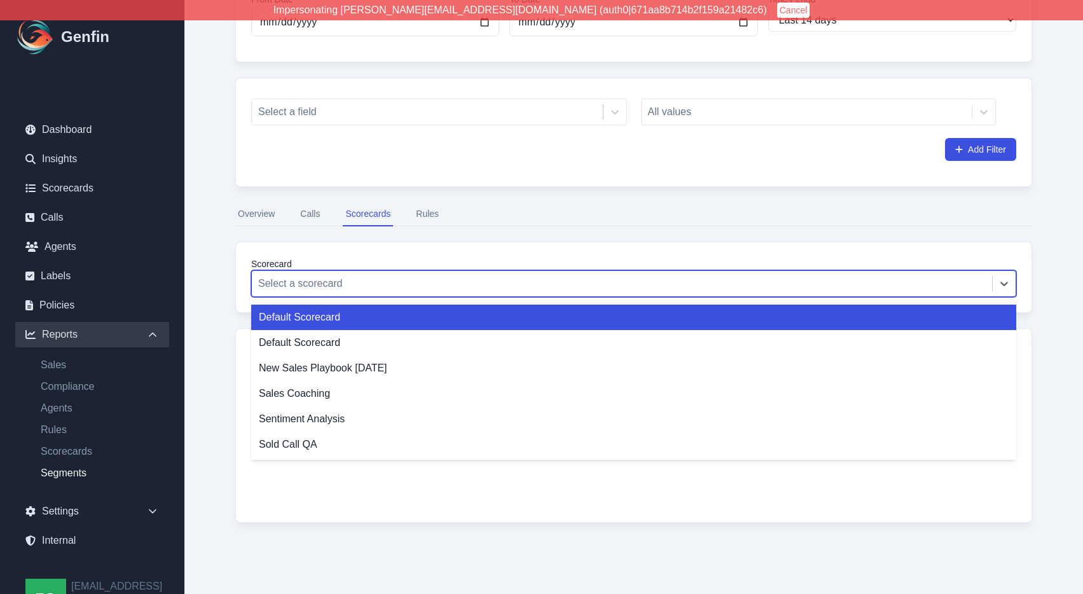
click at [390, 280] on div at bounding box center [621, 284] width 727 height 18
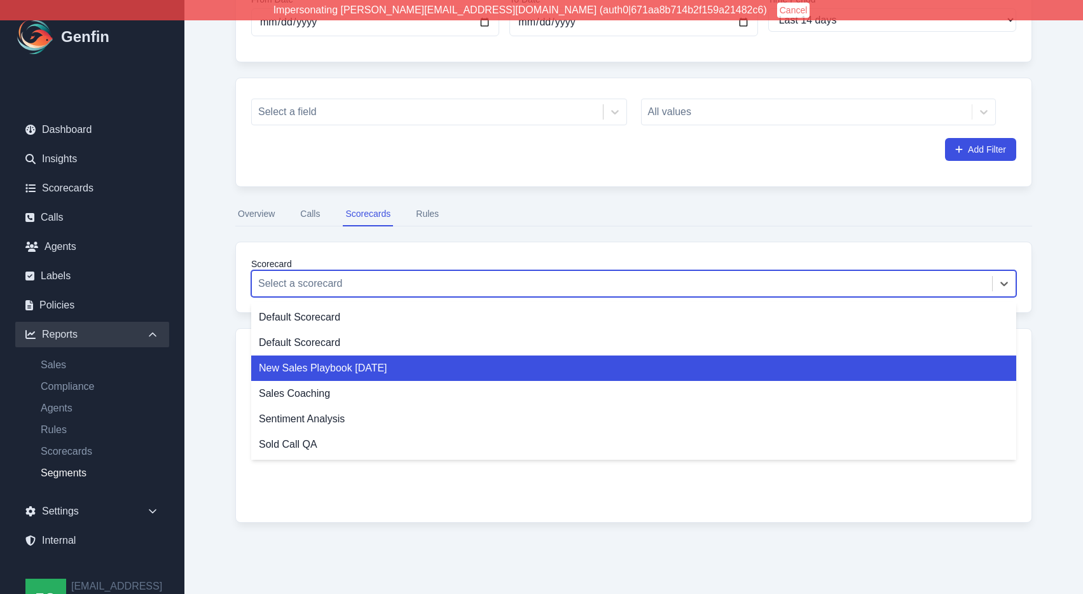
click at [375, 369] on div "New Sales Playbook [DATE]" at bounding box center [633, 367] width 765 height 25
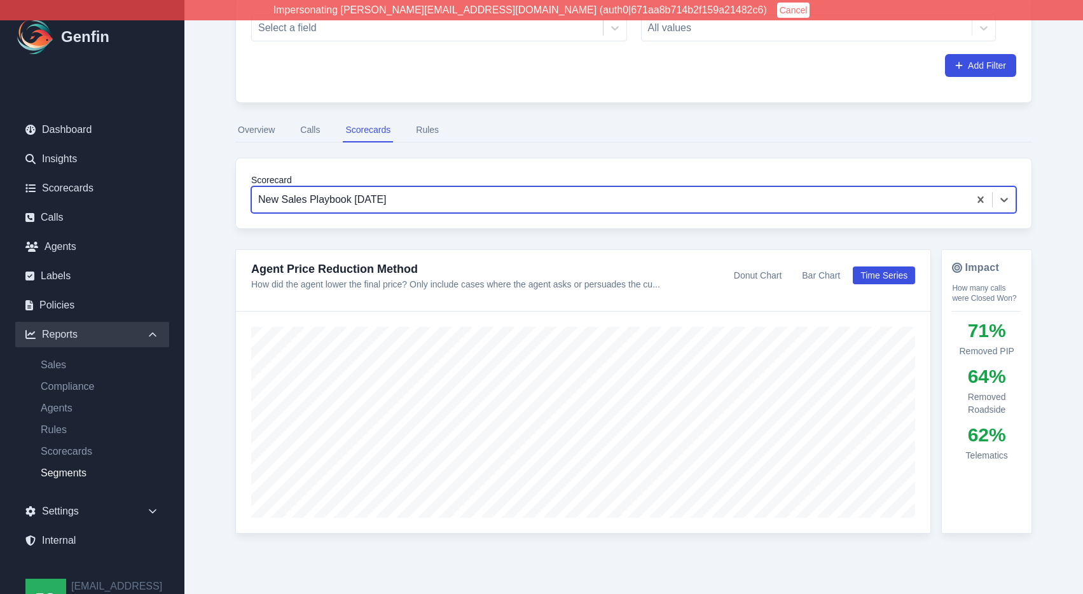
scroll to position [229, 0]
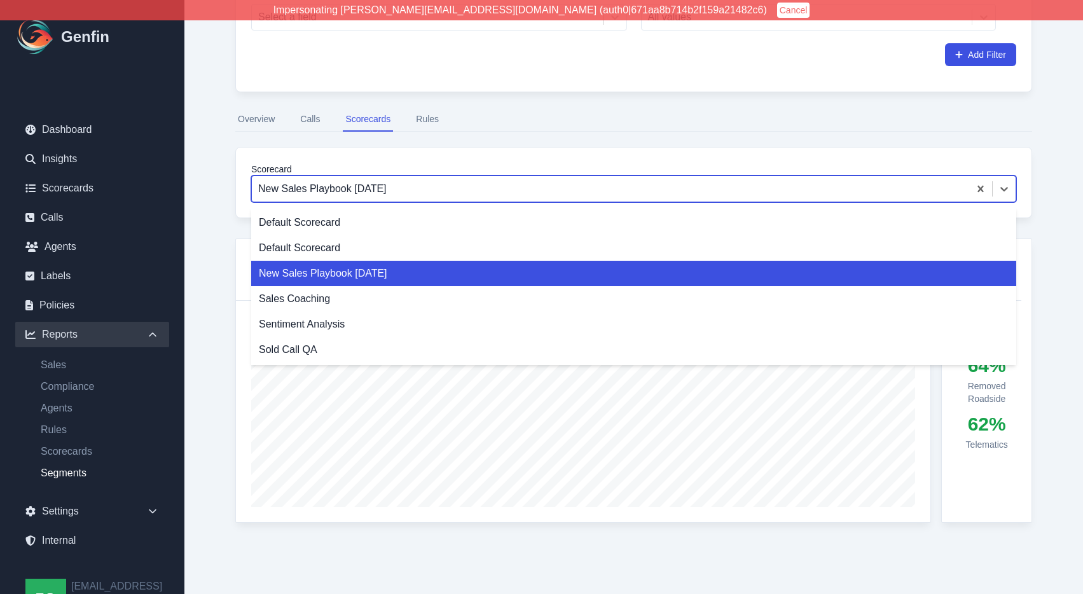
click at [380, 188] on div at bounding box center [610, 189] width 704 height 18
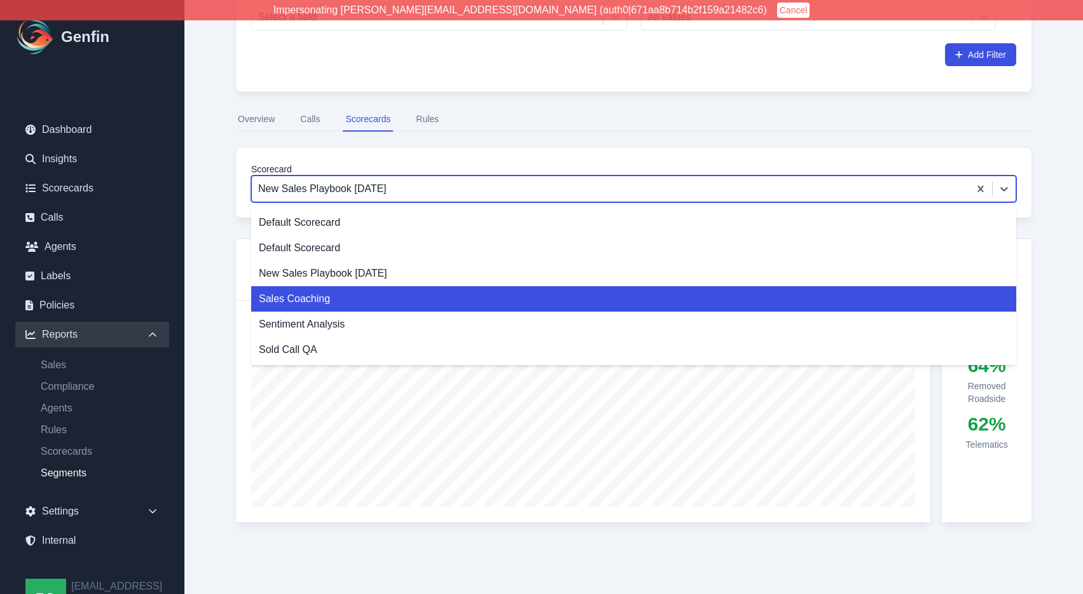
click at [323, 297] on div "Sales Coaching" at bounding box center [633, 298] width 765 height 25
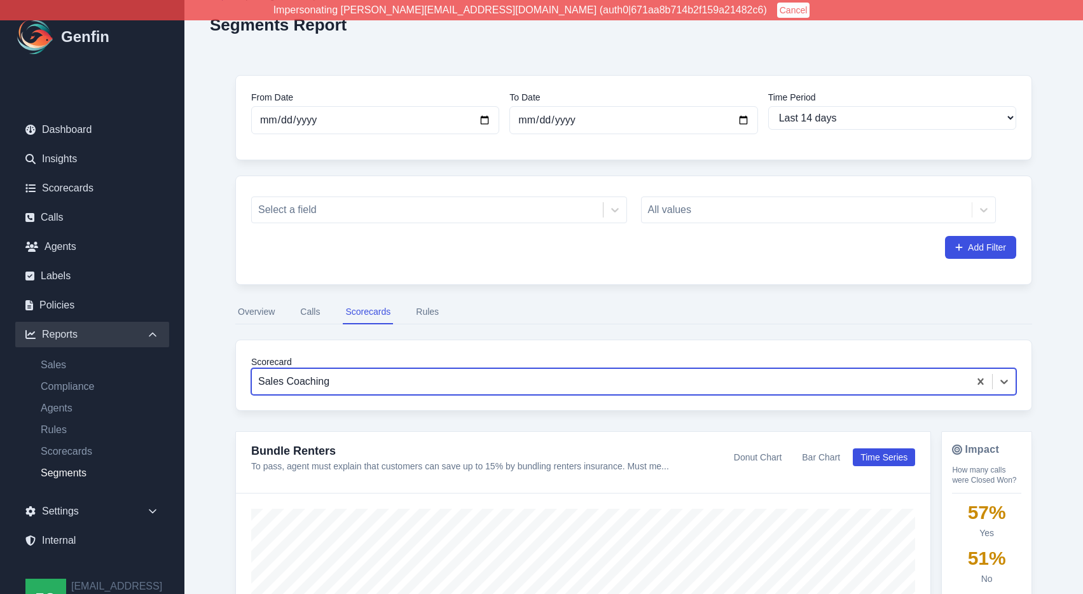
scroll to position [34, 0]
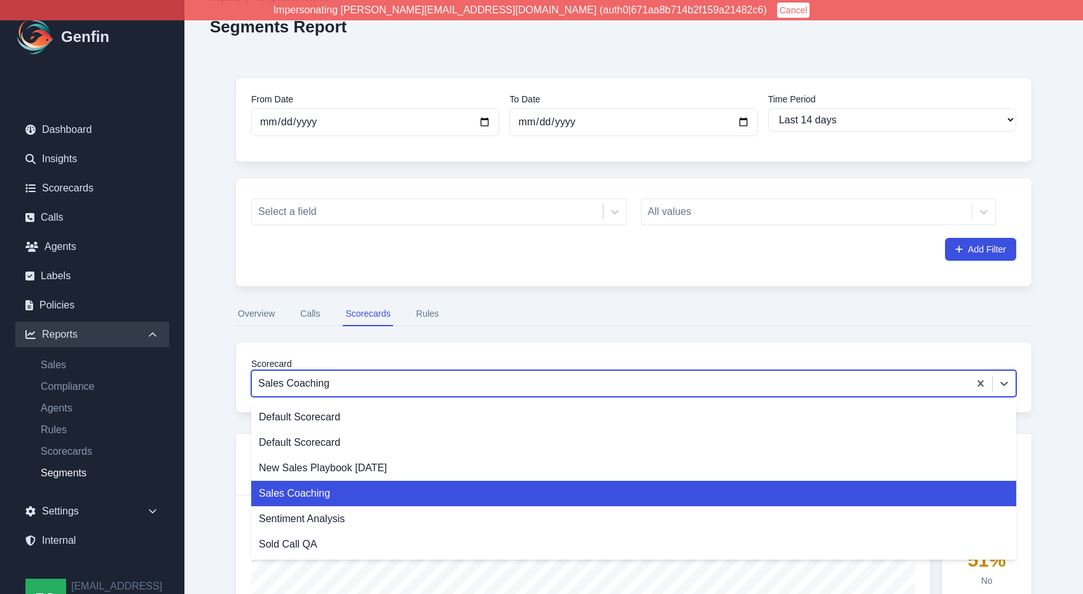
click at [364, 386] on div at bounding box center [610, 383] width 704 height 18
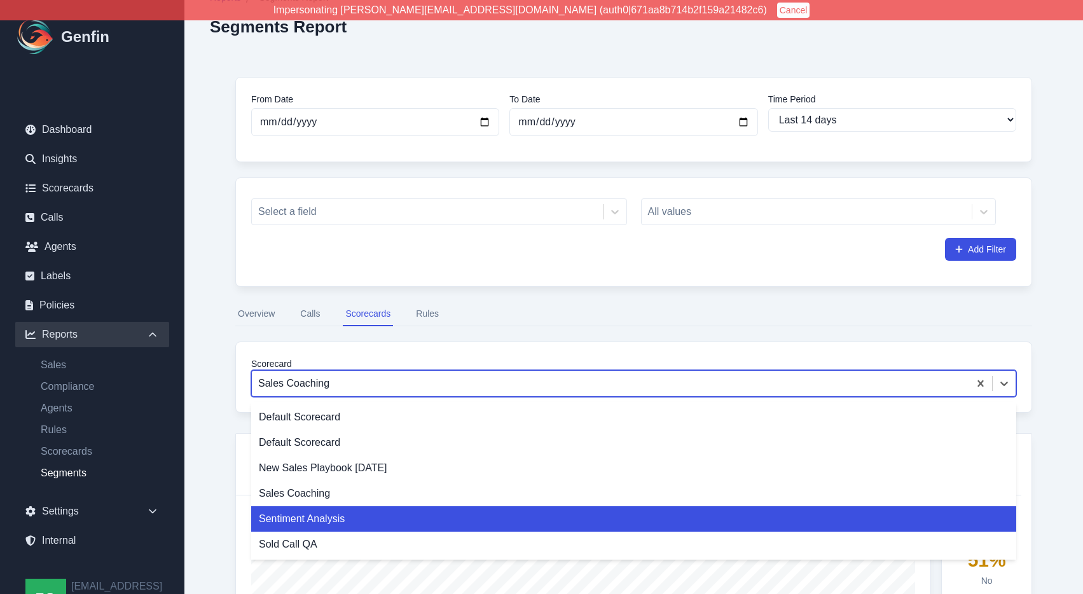
click at [326, 516] on div "Sentiment Analysis" at bounding box center [633, 518] width 765 height 25
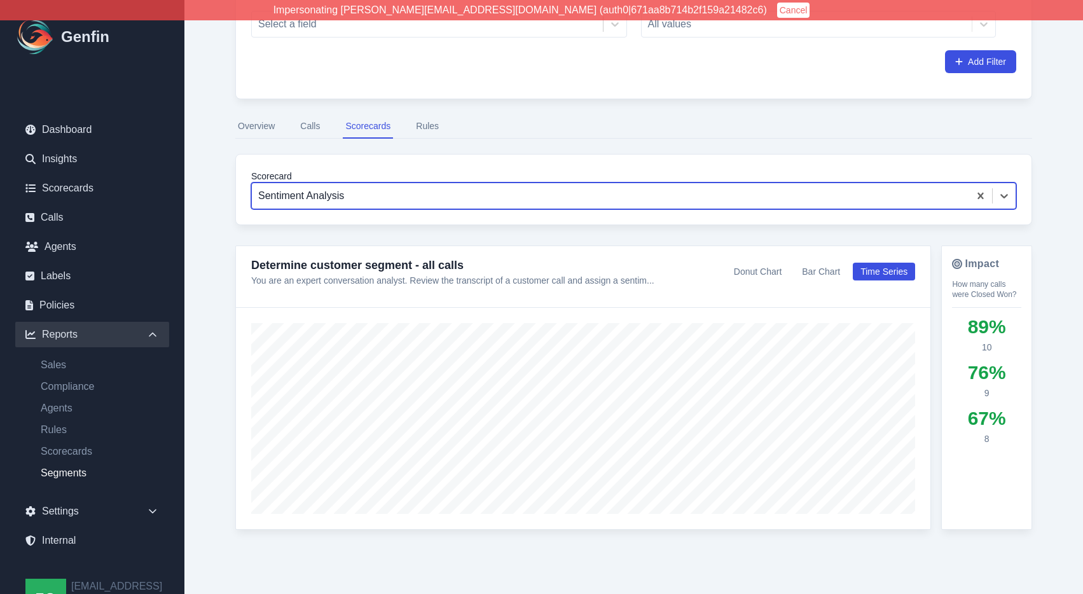
scroll to position [229, 0]
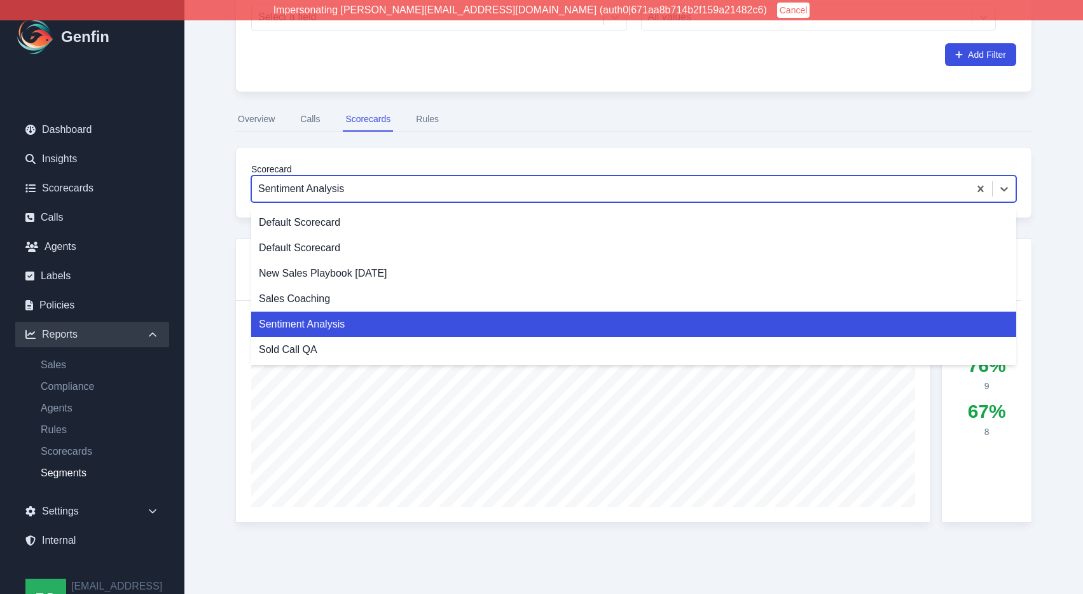
click at [357, 186] on div at bounding box center [610, 189] width 704 height 18
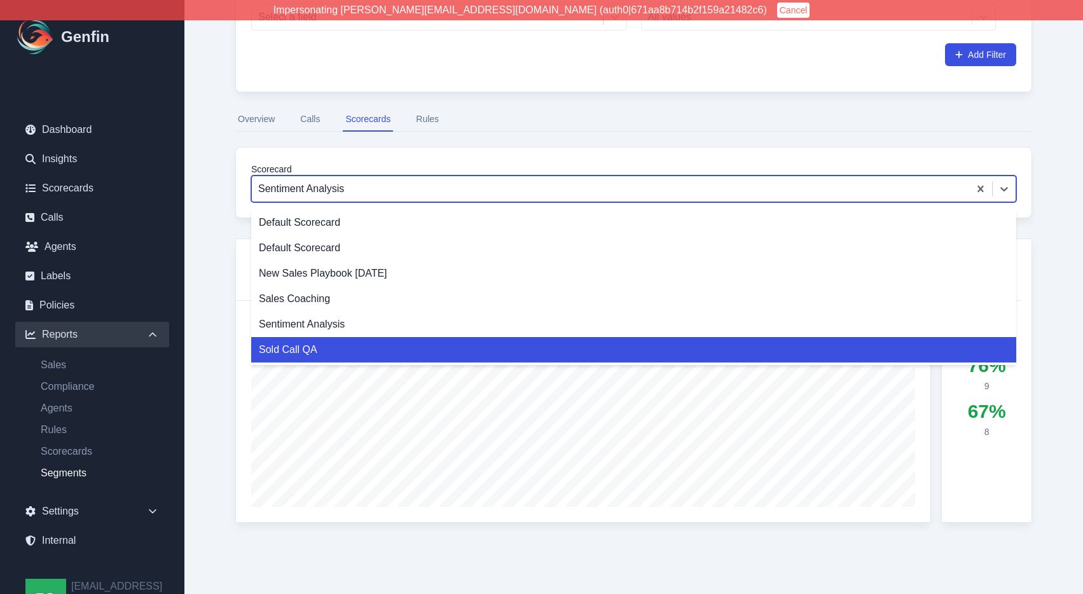
click at [322, 346] on div "Sold Call QA" at bounding box center [633, 349] width 765 height 25
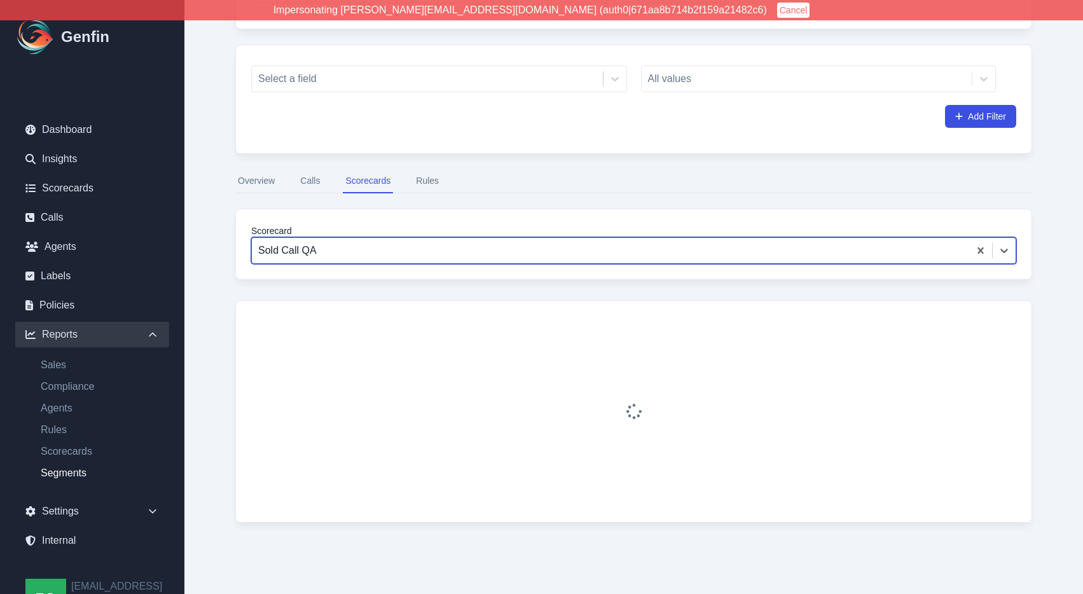
scroll to position [205, 0]
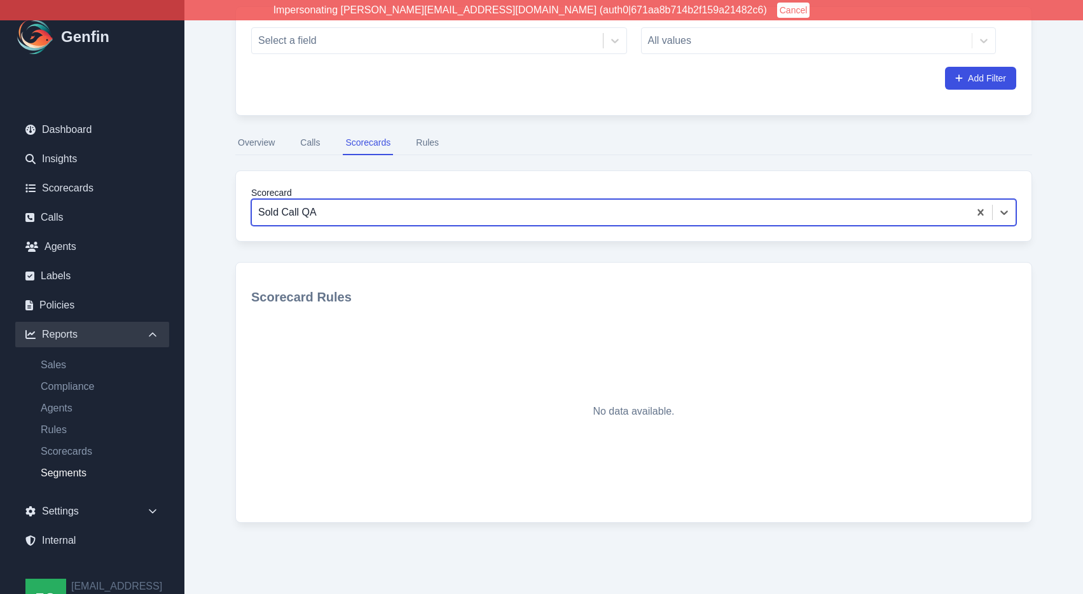
click at [345, 212] on div at bounding box center [610, 212] width 704 height 18
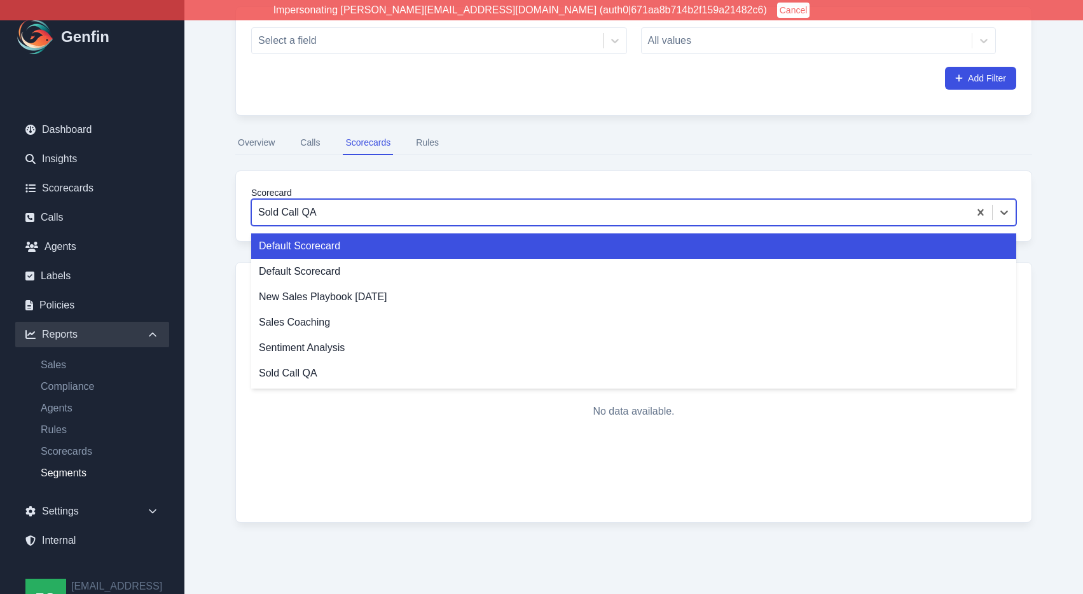
click at [342, 245] on div "Default Scorecard" at bounding box center [633, 245] width 765 height 25
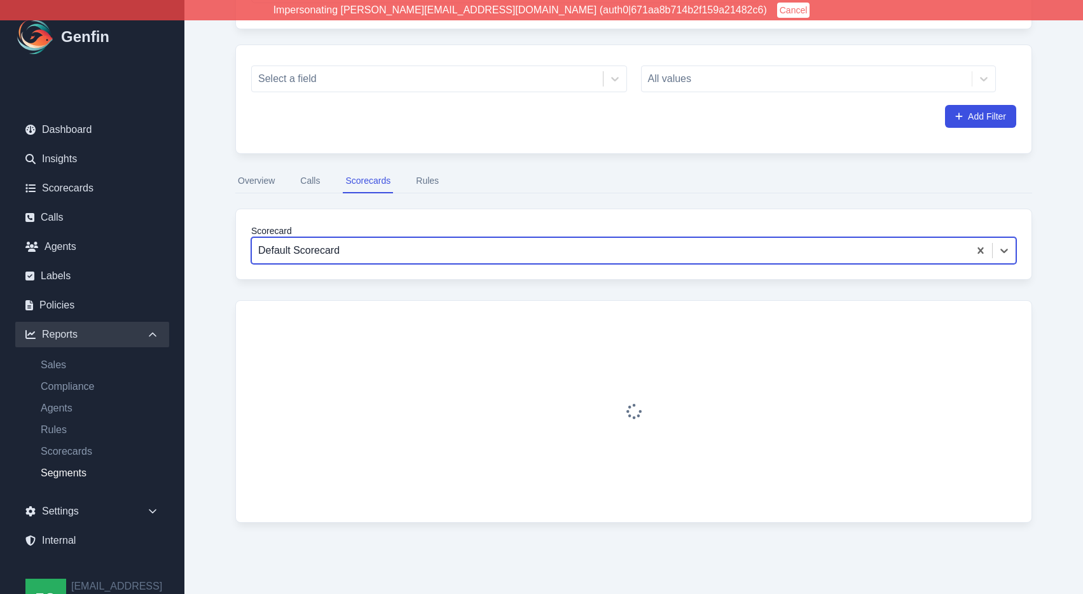
scroll to position [205, 0]
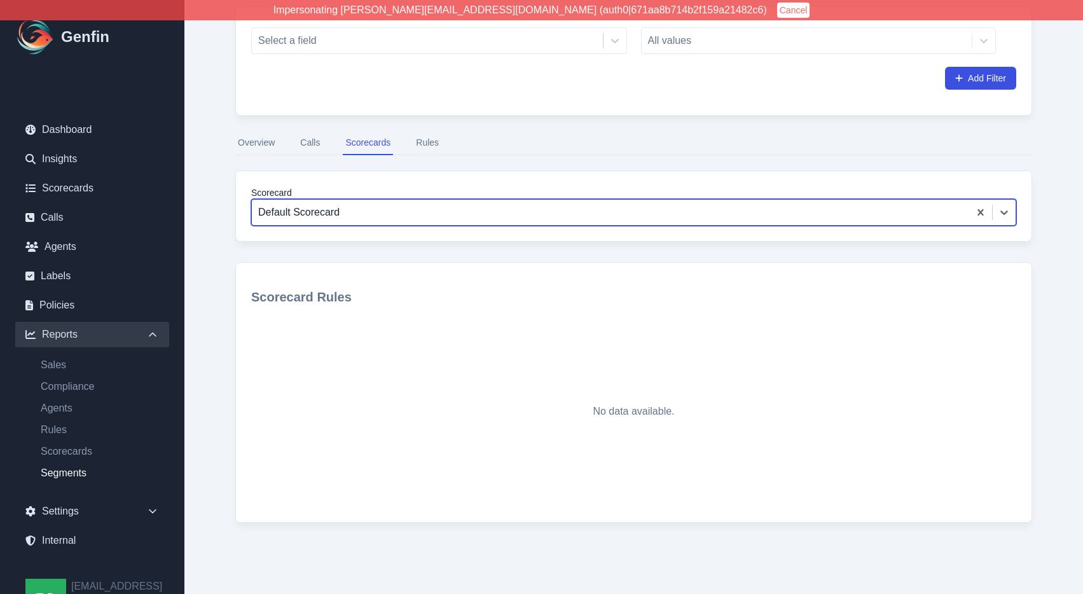
click at [363, 229] on div "Scorecard option Default Scorecard, selected. Default Scorecard" at bounding box center [633, 205] width 796 height 71
click at [320, 215] on div at bounding box center [610, 212] width 704 height 18
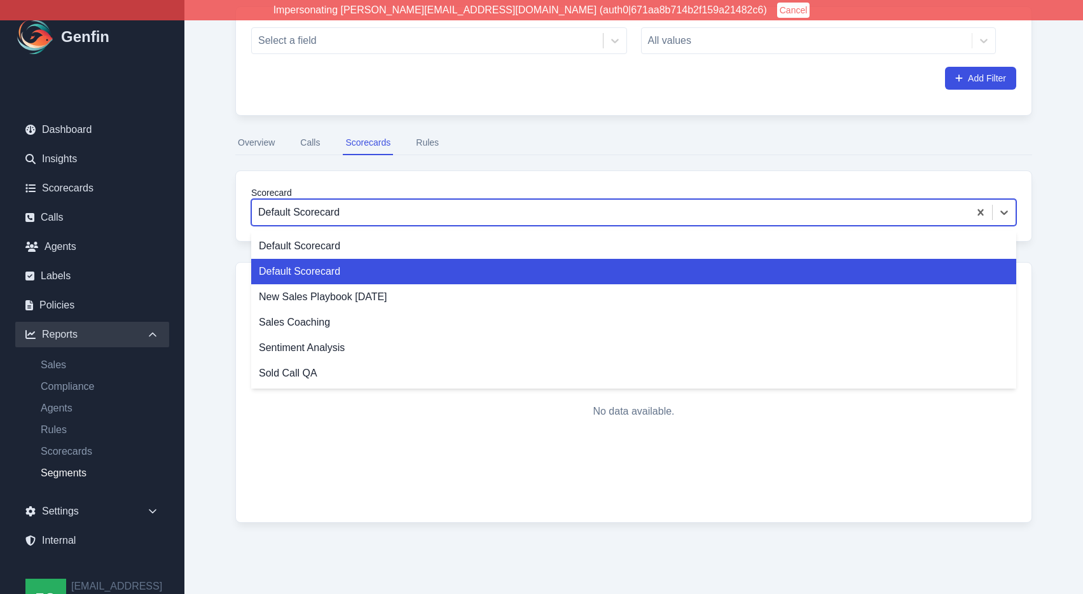
click at [302, 267] on div "Default Scorecard" at bounding box center [633, 271] width 765 height 25
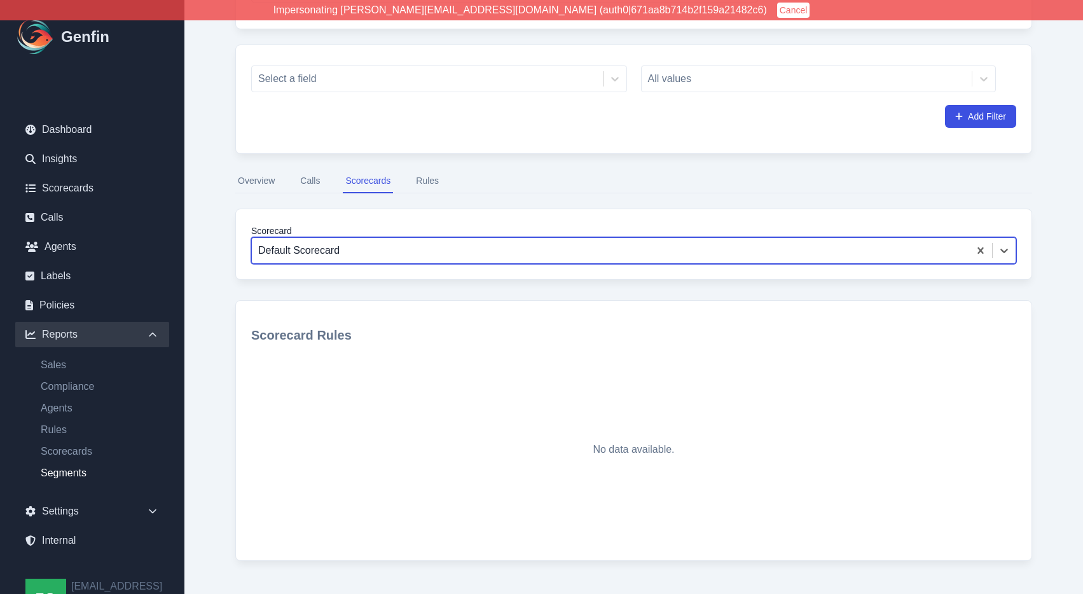
scroll to position [205, 0]
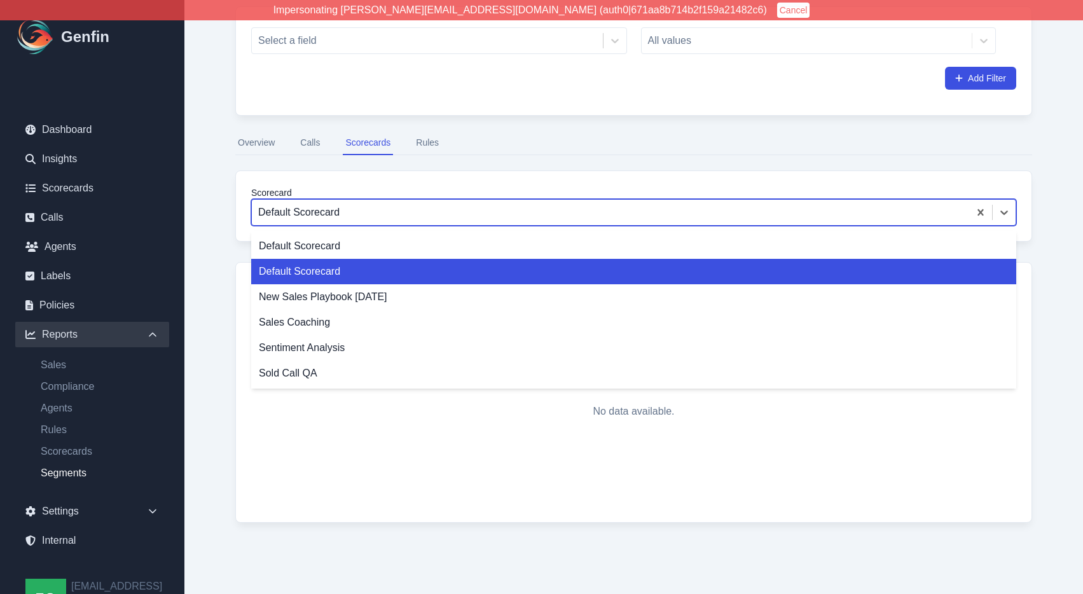
click at [334, 221] on div at bounding box center [610, 212] width 704 height 18
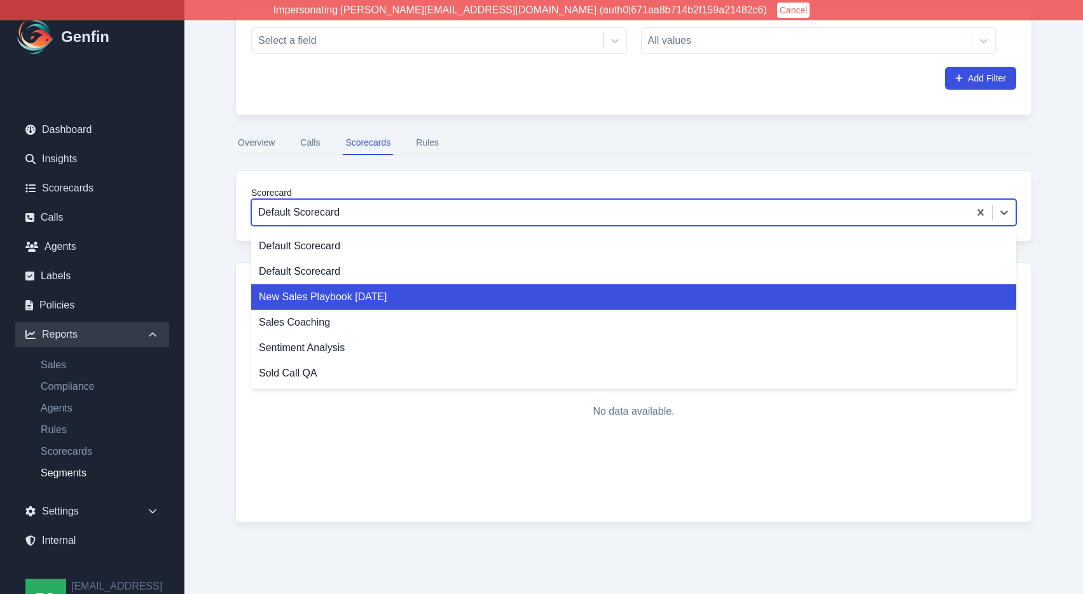
click at [317, 299] on div "New Sales Playbook [DATE]" at bounding box center [633, 296] width 765 height 25
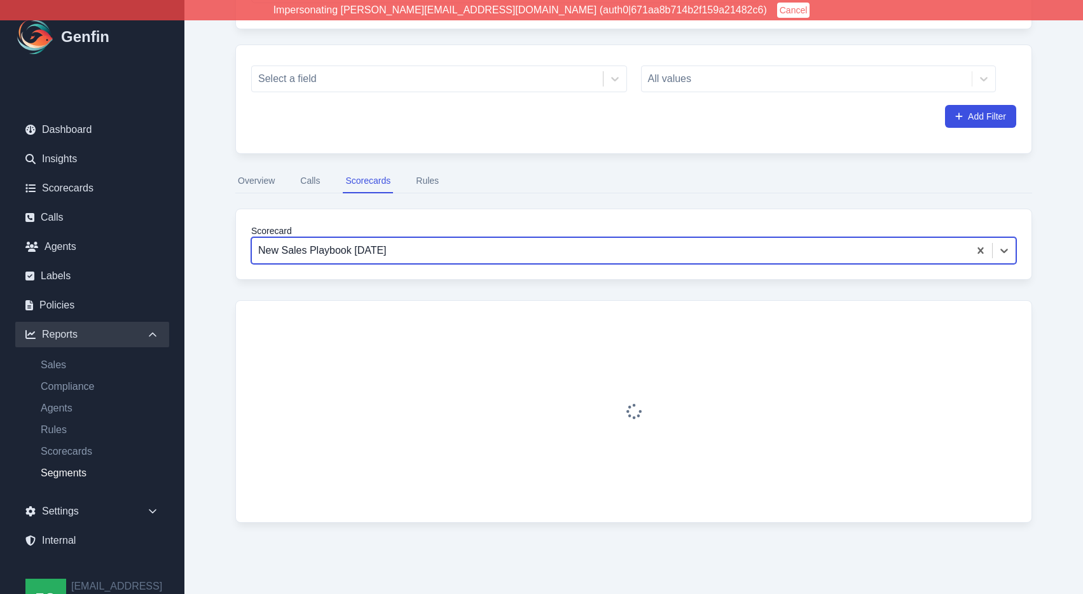
scroll to position [205, 0]
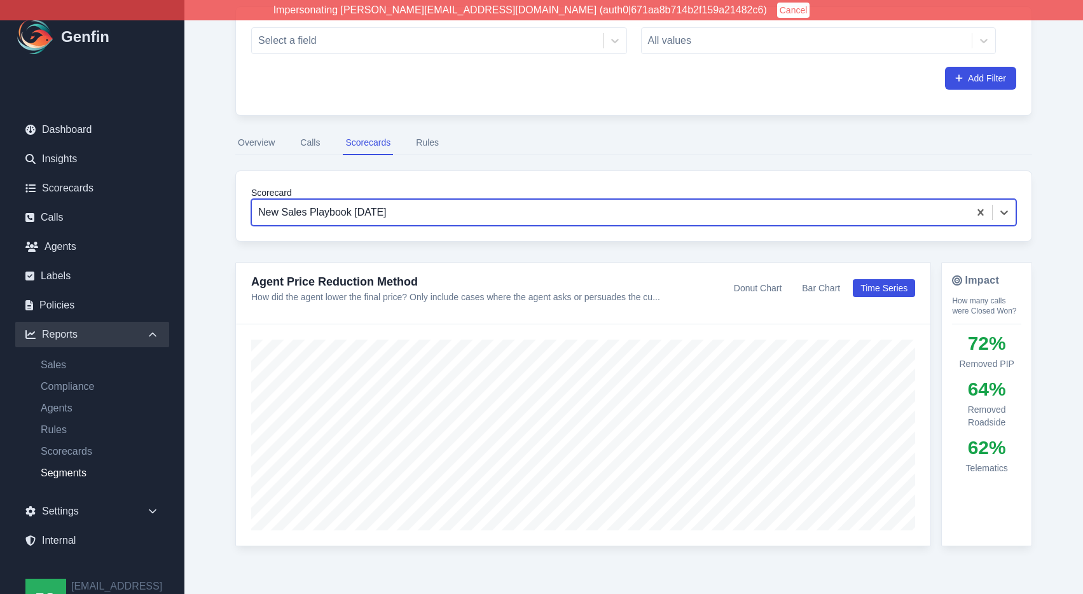
click at [315, 216] on div at bounding box center [610, 212] width 704 height 18
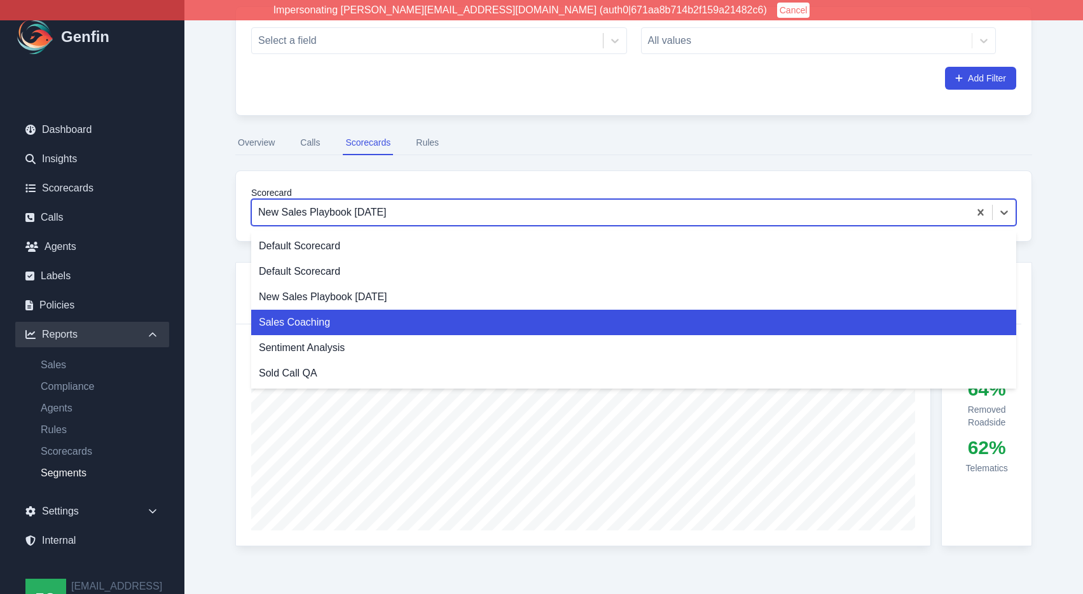
click at [304, 322] on div "Sales Coaching" at bounding box center [633, 322] width 765 height 25
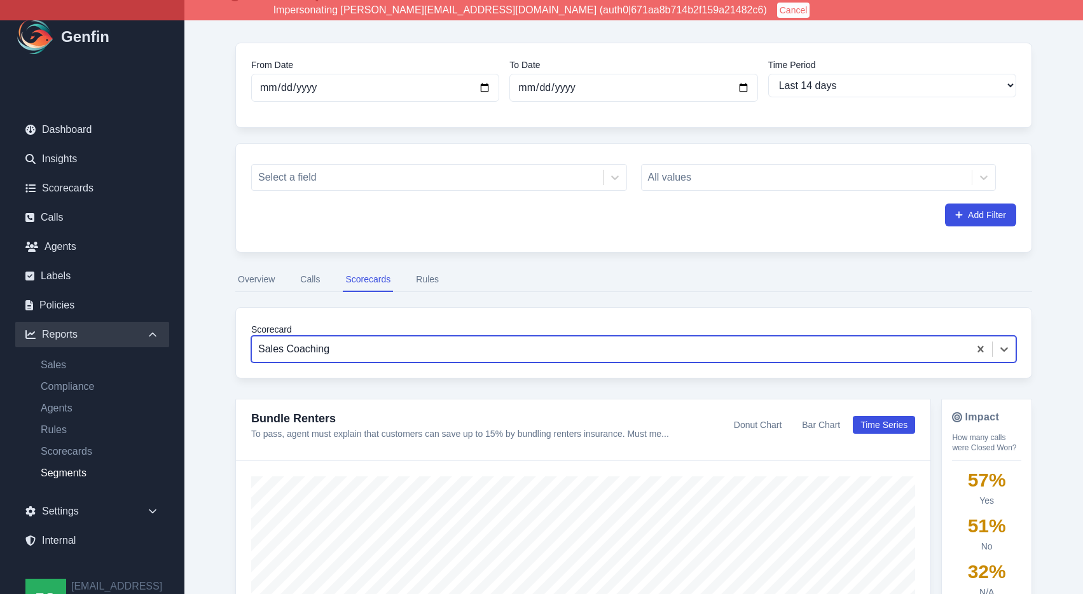
scroll to position [94, 0]
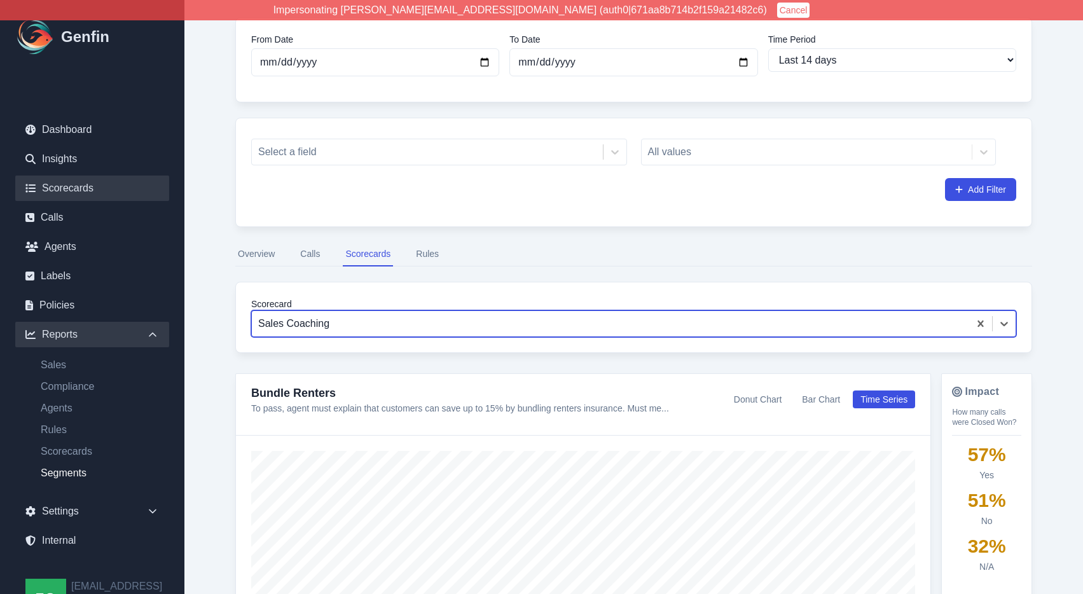
click at [79, 186] on link "Scorecards" at bounding box center [92, 187] width 154 height 25
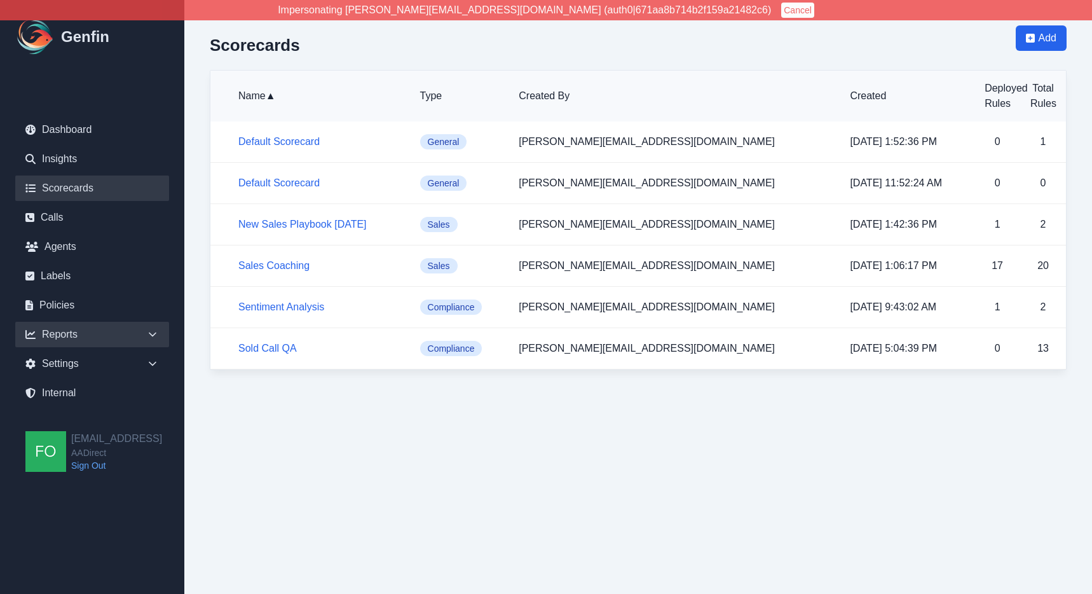
click at [153, 338] on icon at bounding box center [152, 334] width 13 height 13
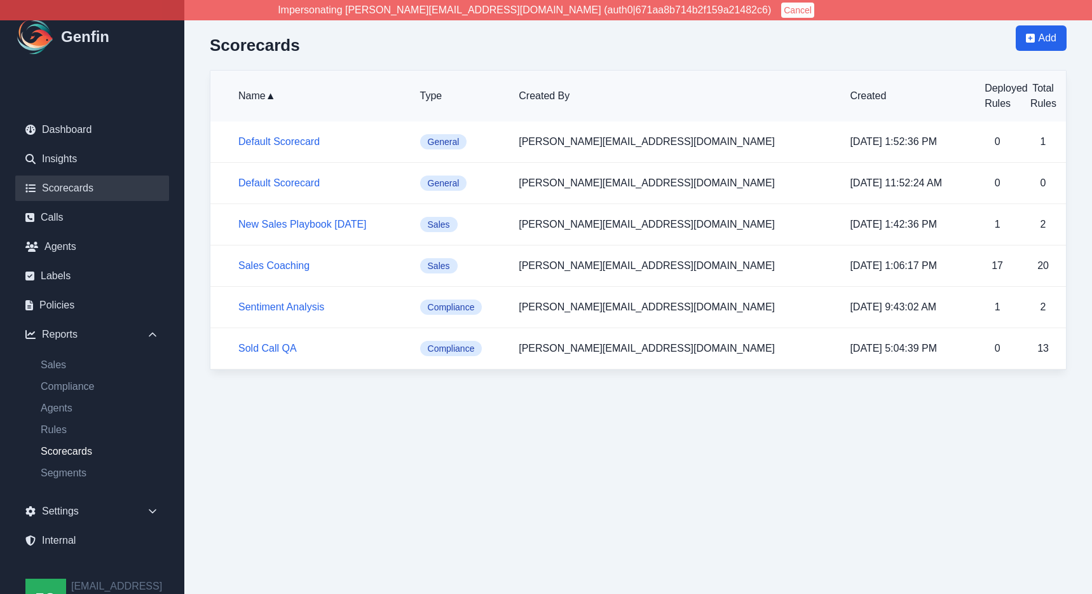
click at [69, 449] on link "Scorecards" at bounding box center [100, 451] width 139 height 15
select select "14"
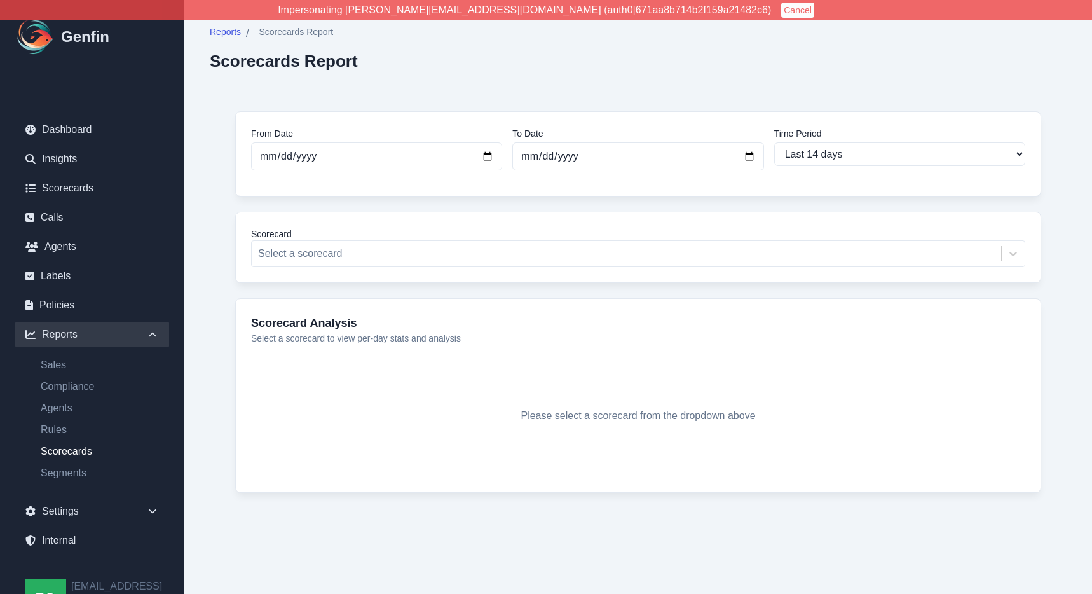
click at [69, 481] on div "Sales Compliance Agents Rules Scorecards Segments" at bounding box center [92, 420] width 154 height 147
click at [78, 474] on link "Segments" at bounding box center [100, 472] width 139 height 15
select select "14"
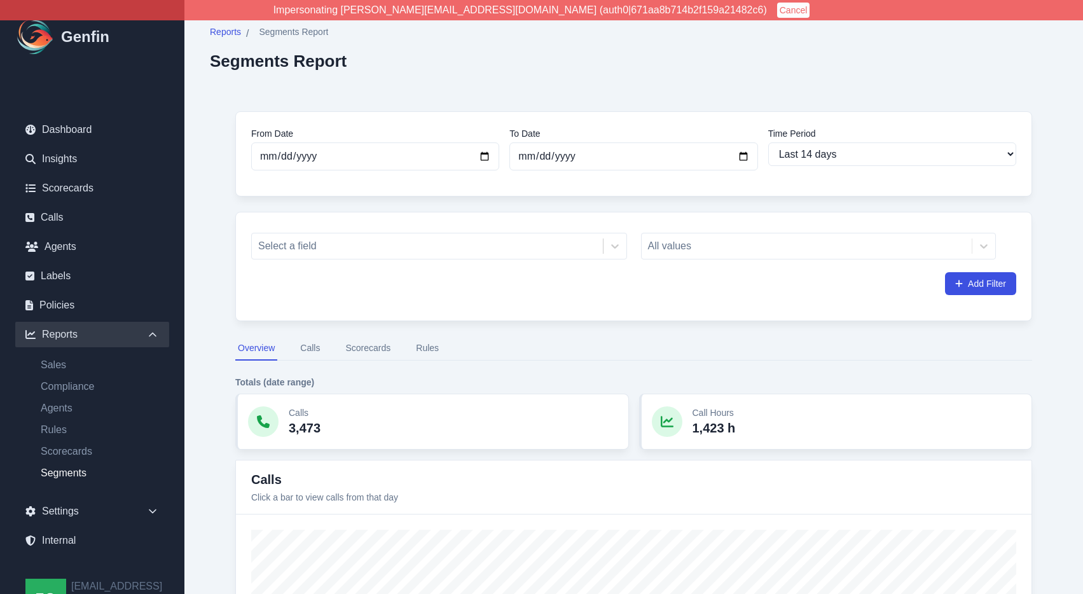
click at [376, 344] on button "Scorecards" at bounding box center [368, 348] width 50 height 24
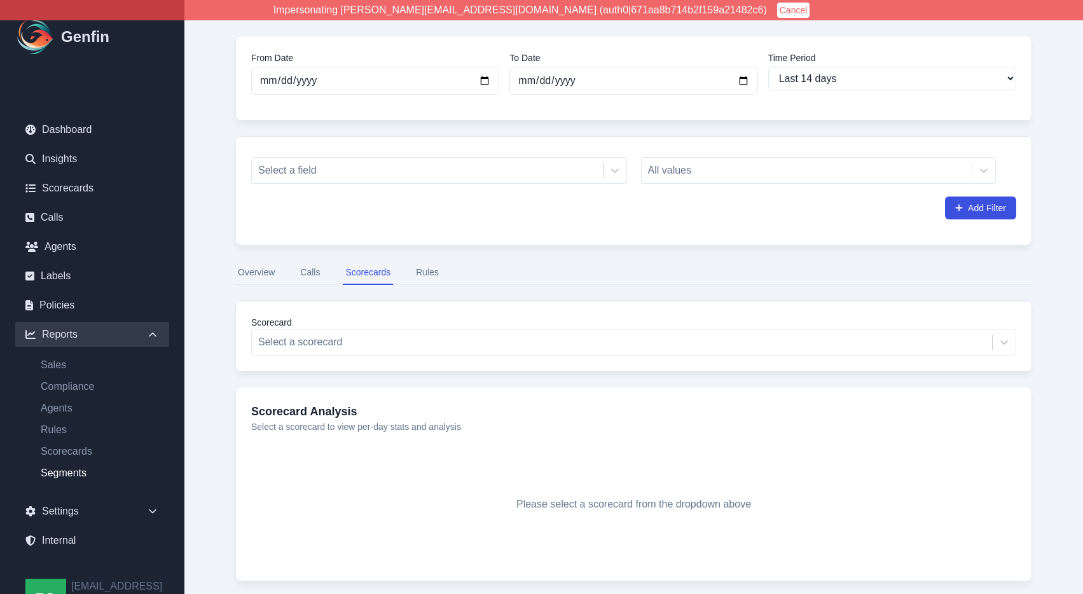
scroll to position [117, 0]
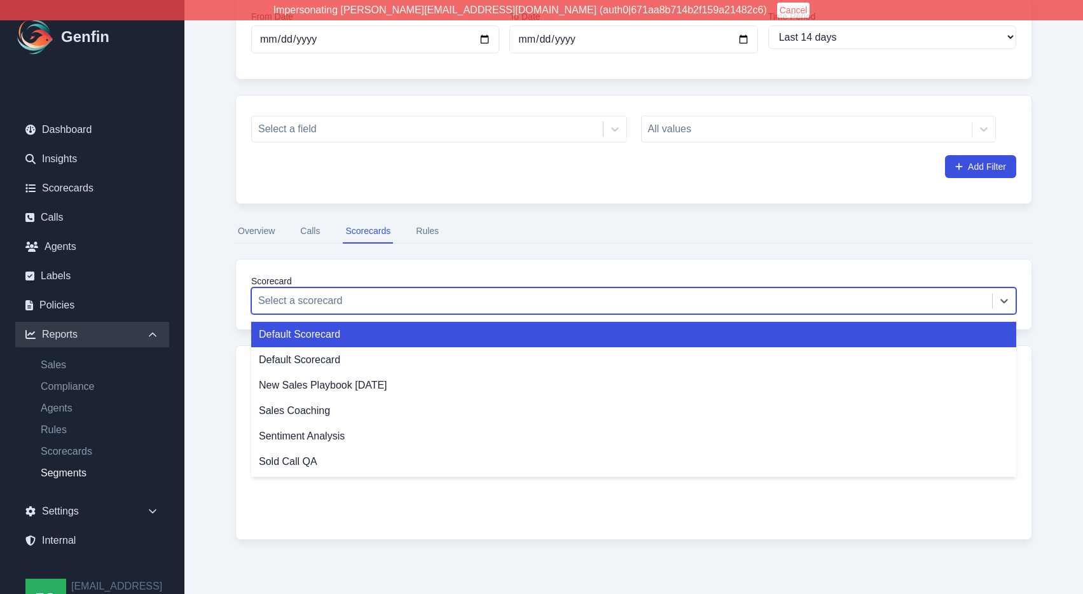
click at [370, 306] on div at bounding box center [621, 301] width 727 height 18
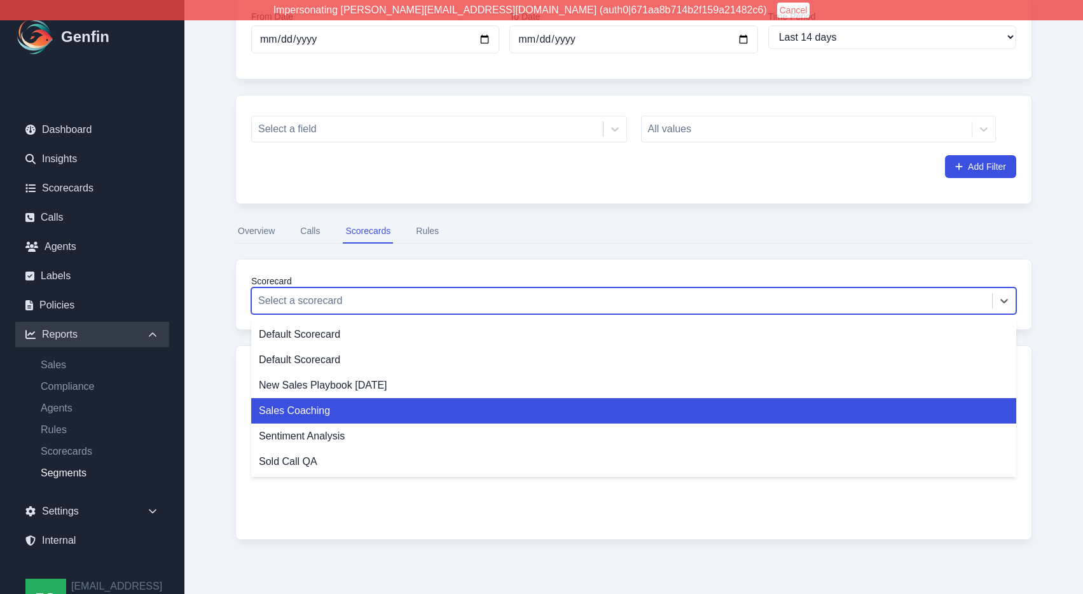
click at [336, 416] on div "Sales Coaching" at bounding box center [633, 410] width 765 height 25
